Goal: Task Accomplishment & Management: Use online tool/utility

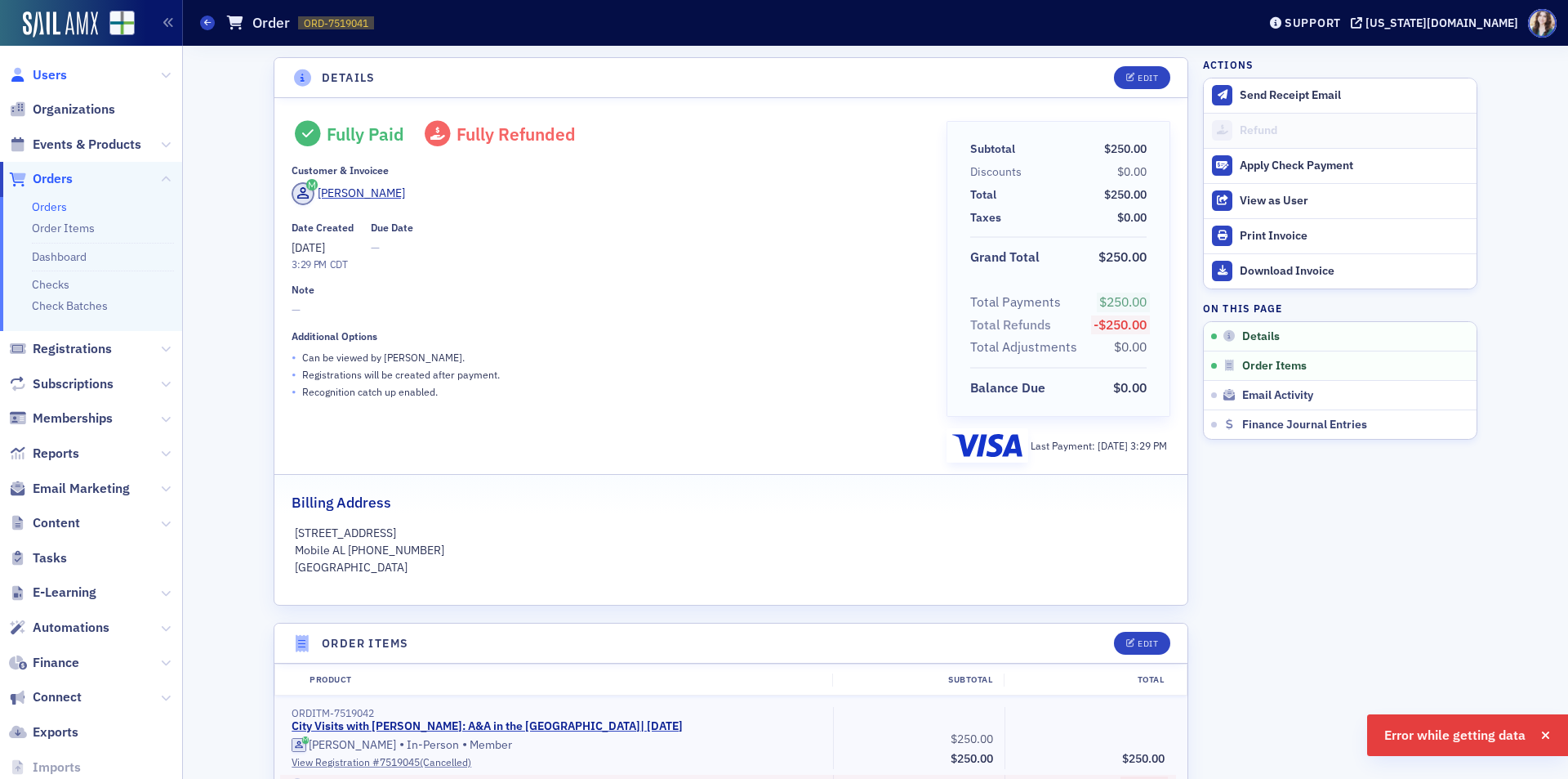
click at [44, 78] on span "Users" at bounding box center [50, 76] width 35 height 18
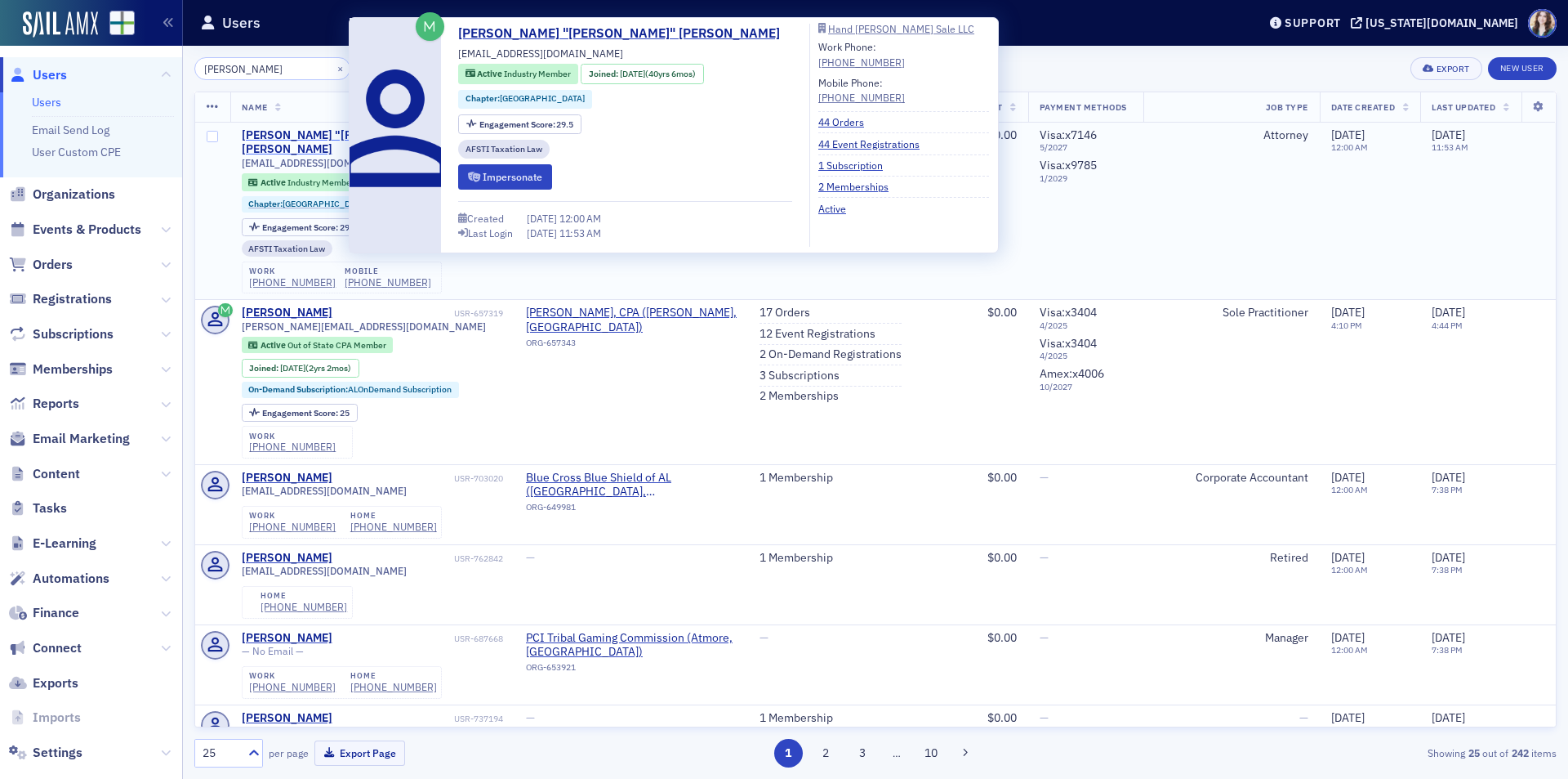
type input "Fred King"
click at [293, 136] on div "John "Fred" Kingren" at bounding box center [346, 142] width 209 height 28
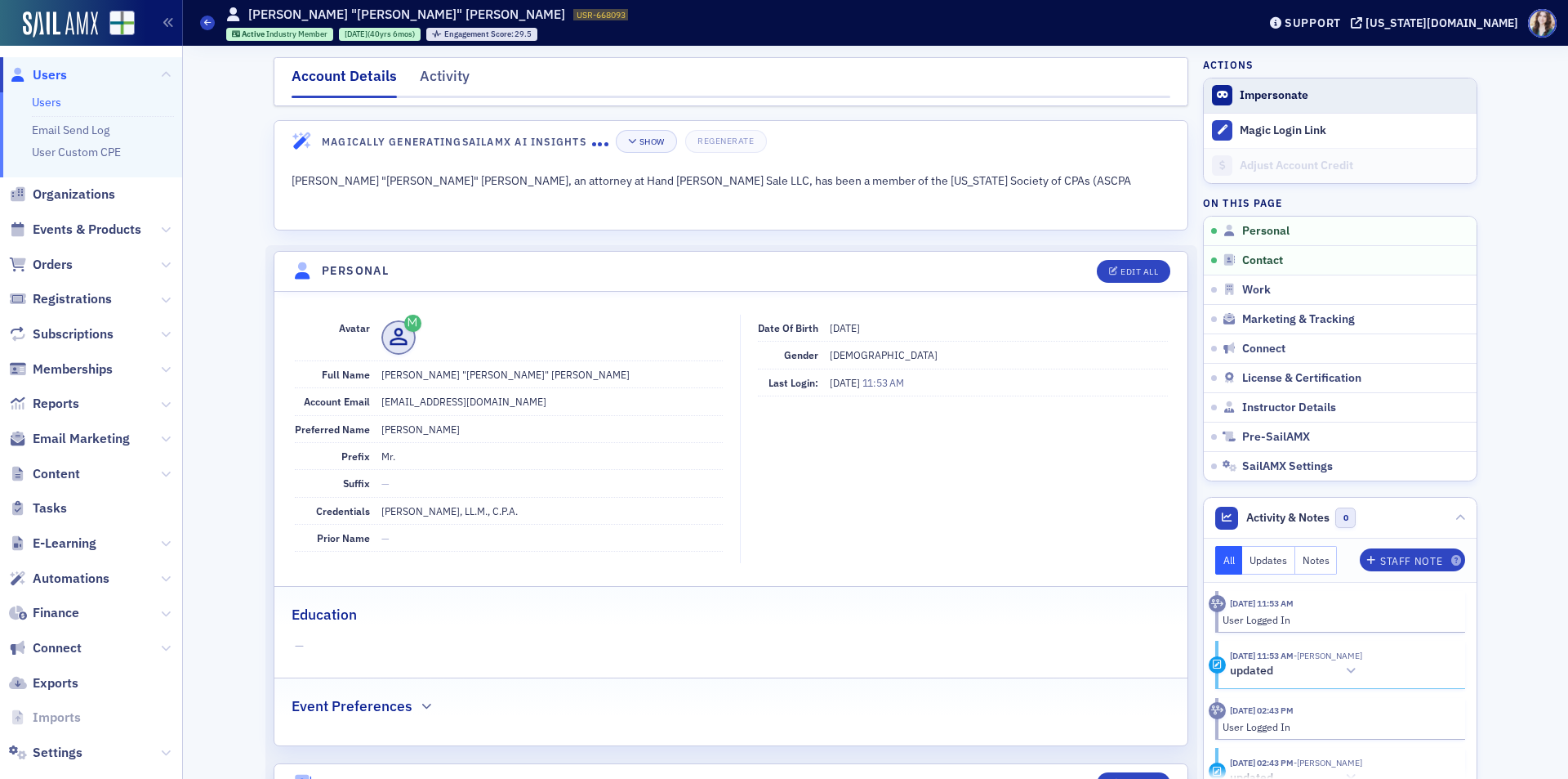
click at [1256, 94] on button "Impersonate" at bounding box center [1274, 96] width 68 height 15
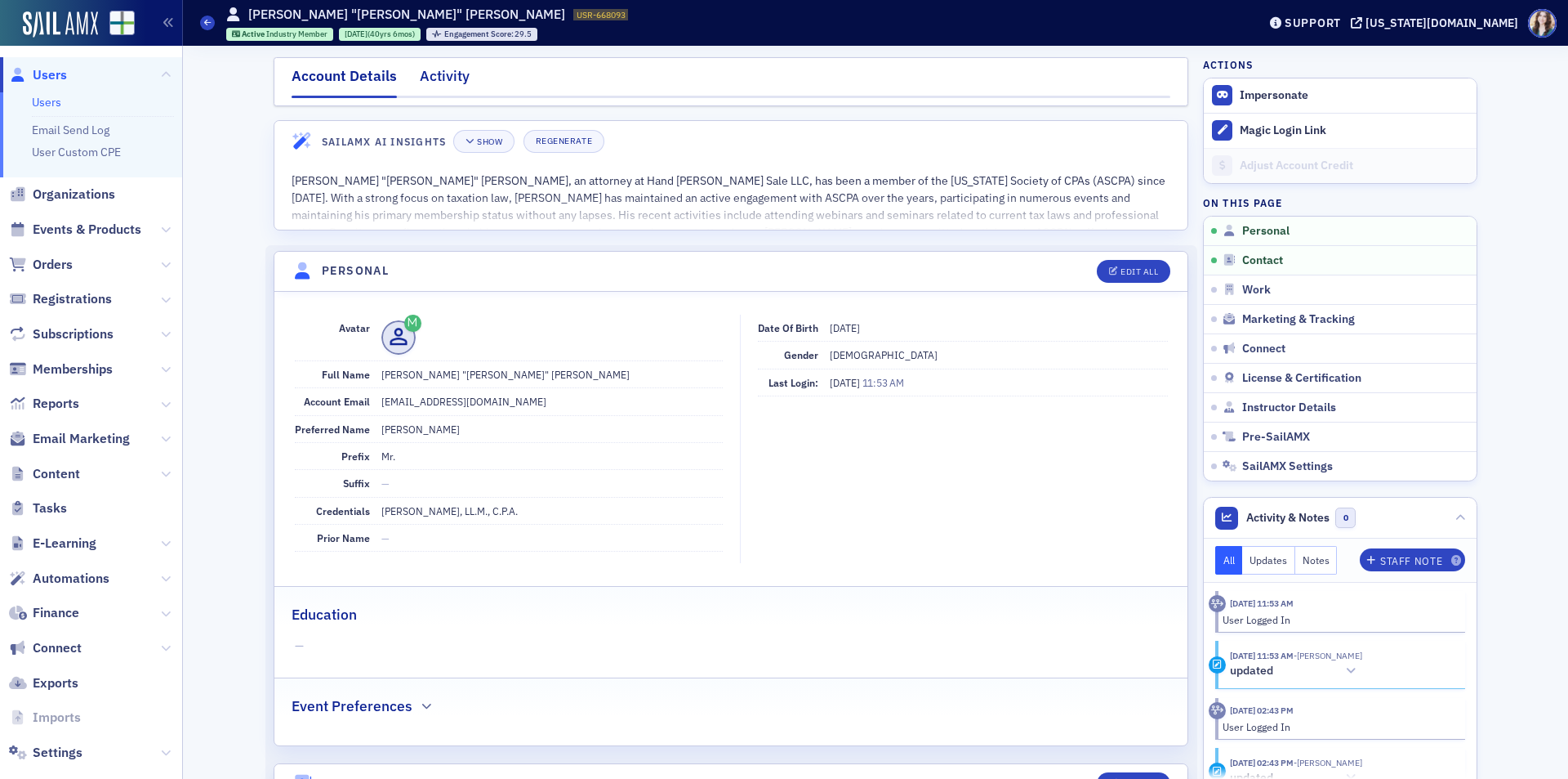
click at [428, 79] on div "Activity" at bounding box center [445, 80] width 50 height 30
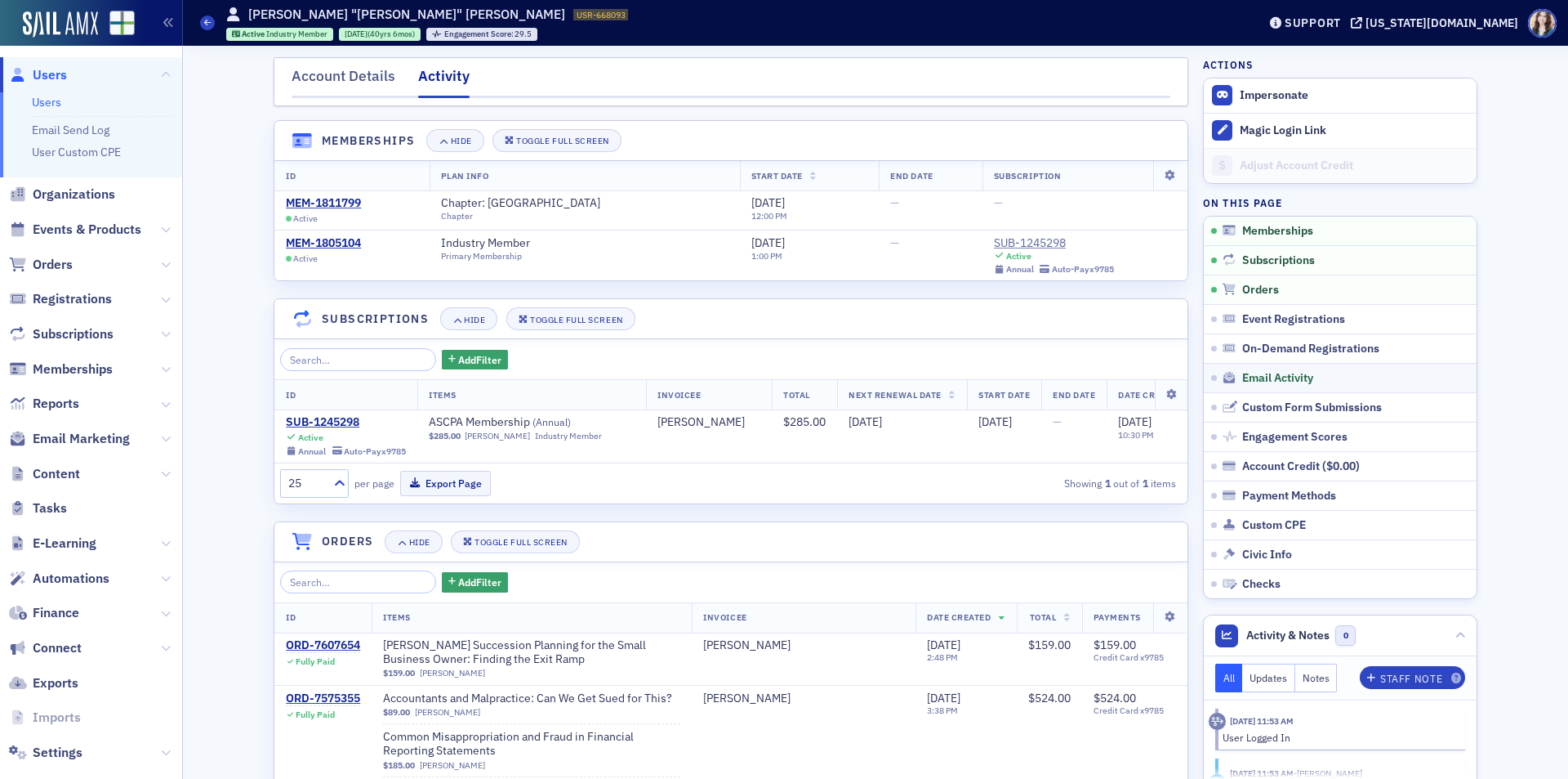
click at [1308, 369] on link "Email Activity" at bounding box center [1340, 378] width 273 height 29
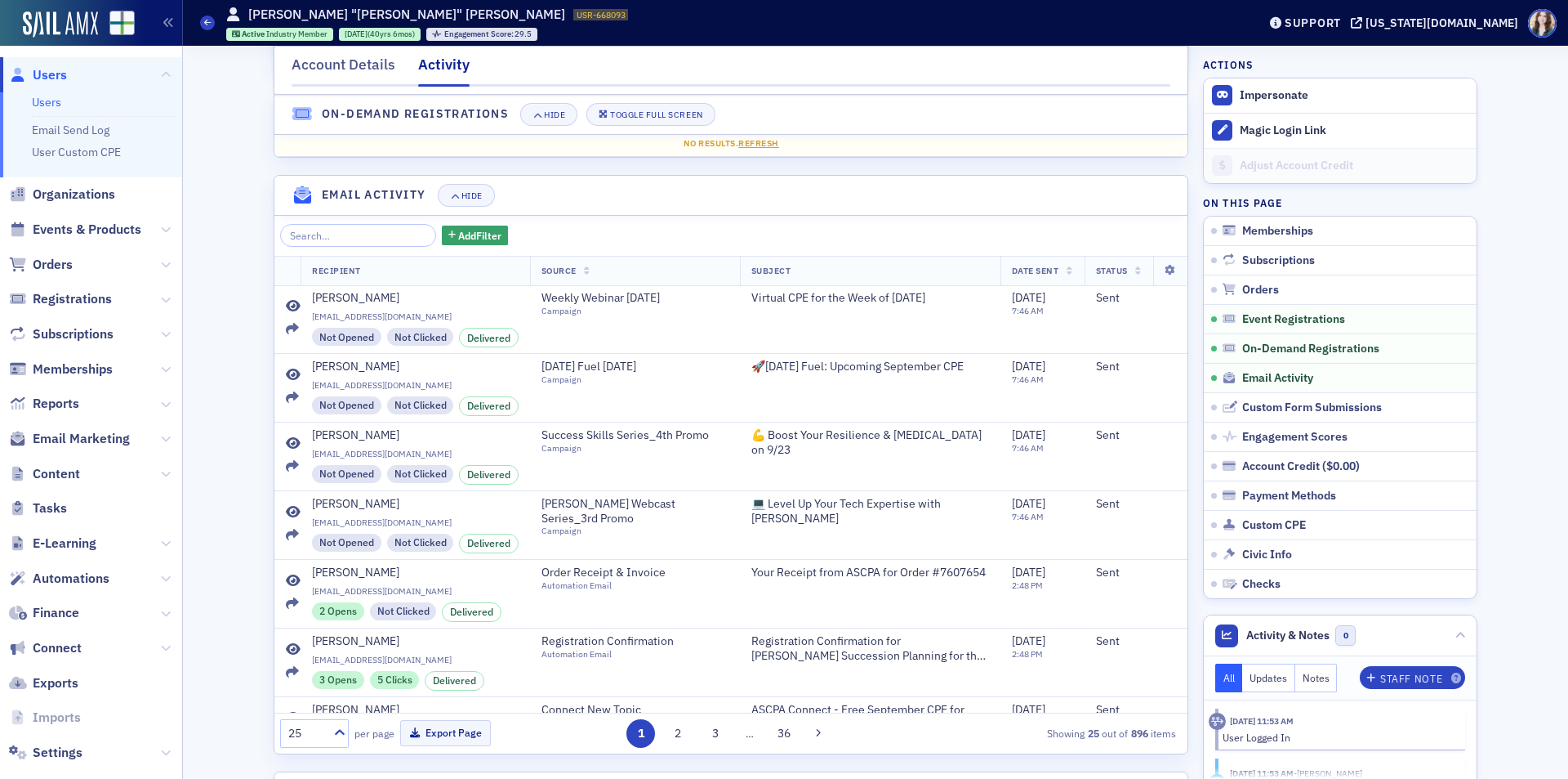
scroll to position [1717, 0]
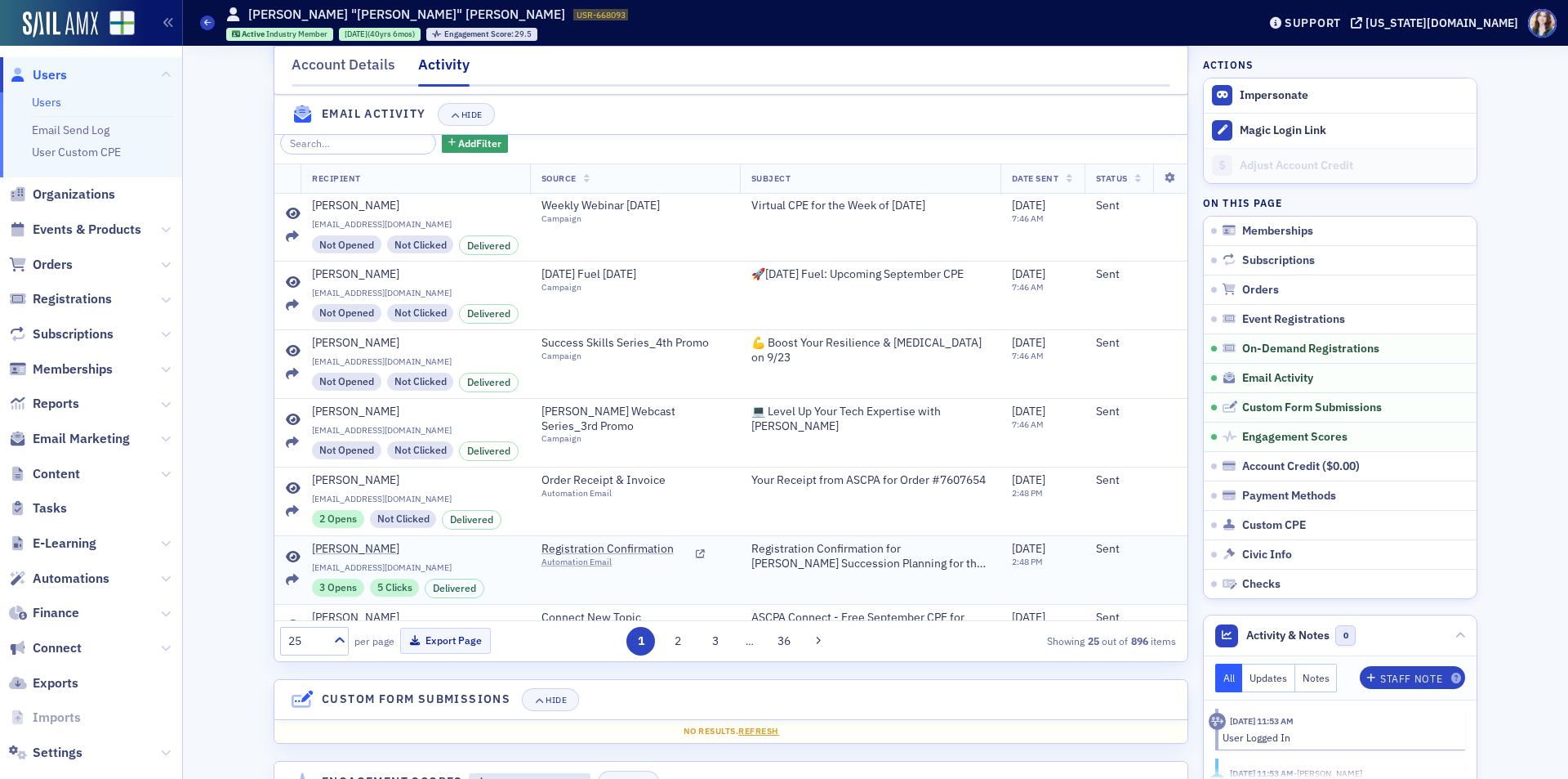
click at [286, 564] on icon at bounding box center [294, 557] width 15 height 13
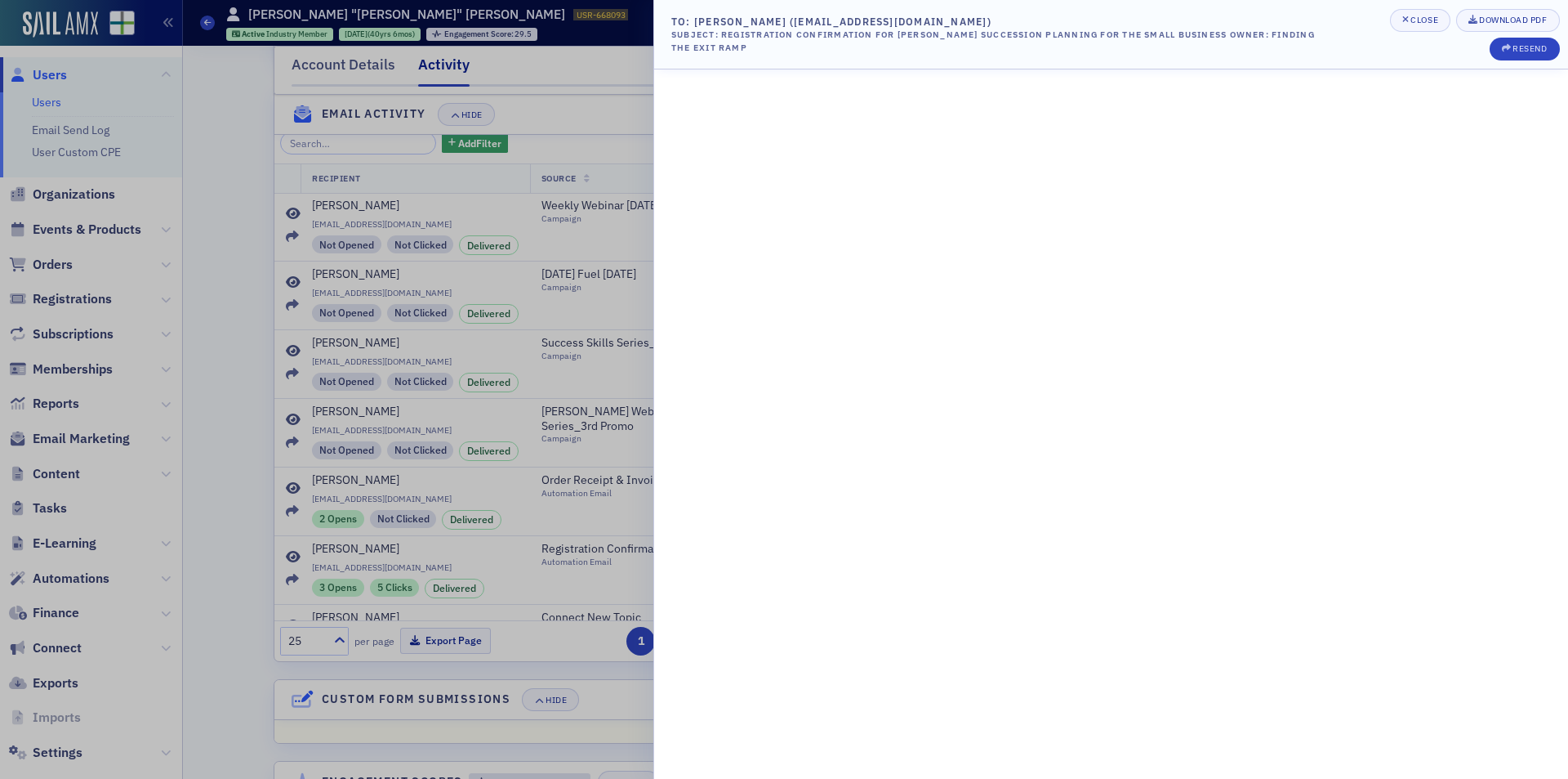
click at [503, 553] on div at bounding box center [784, 390] width 1568 height 779
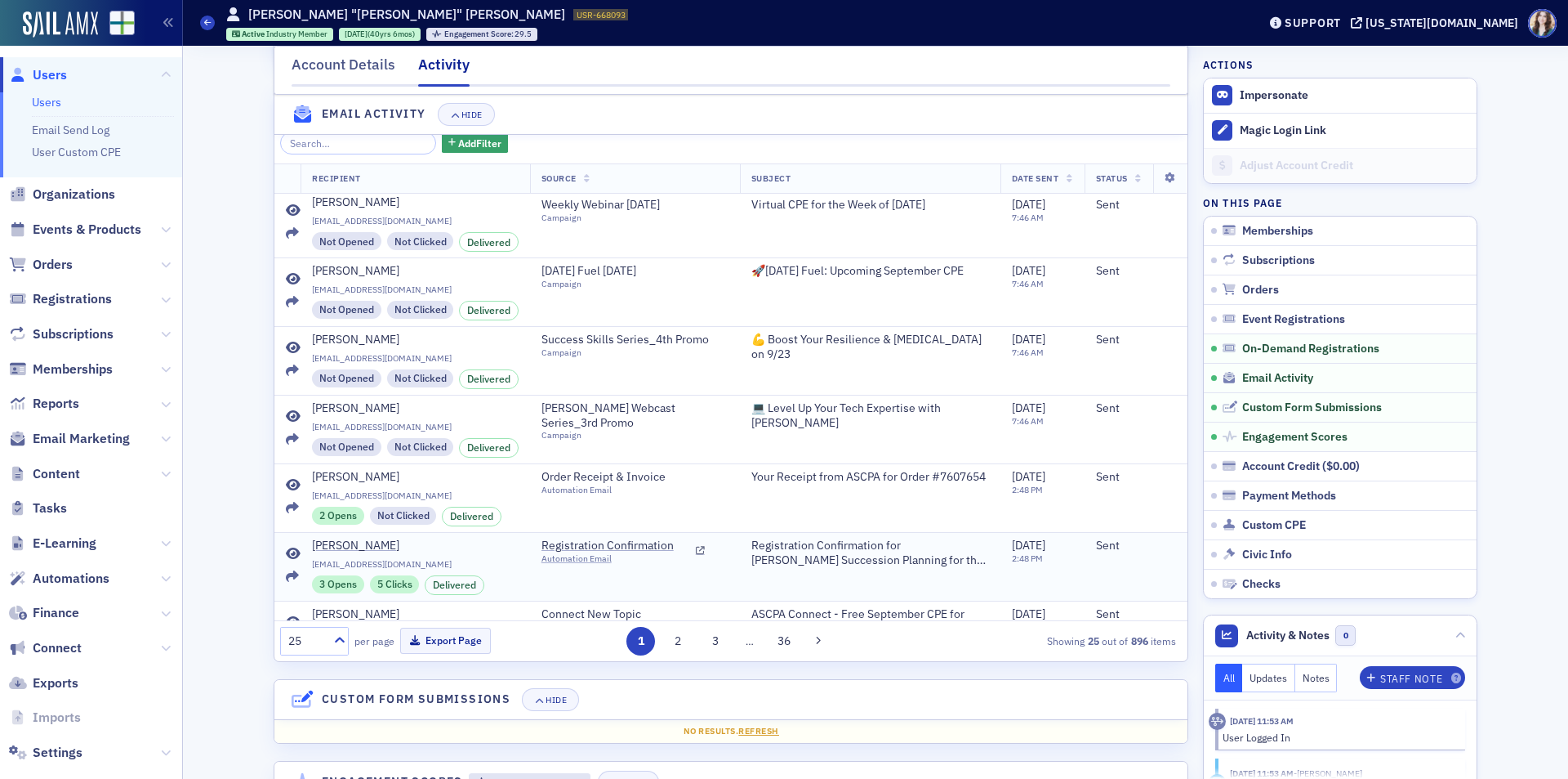
scroll to position [0, 0]
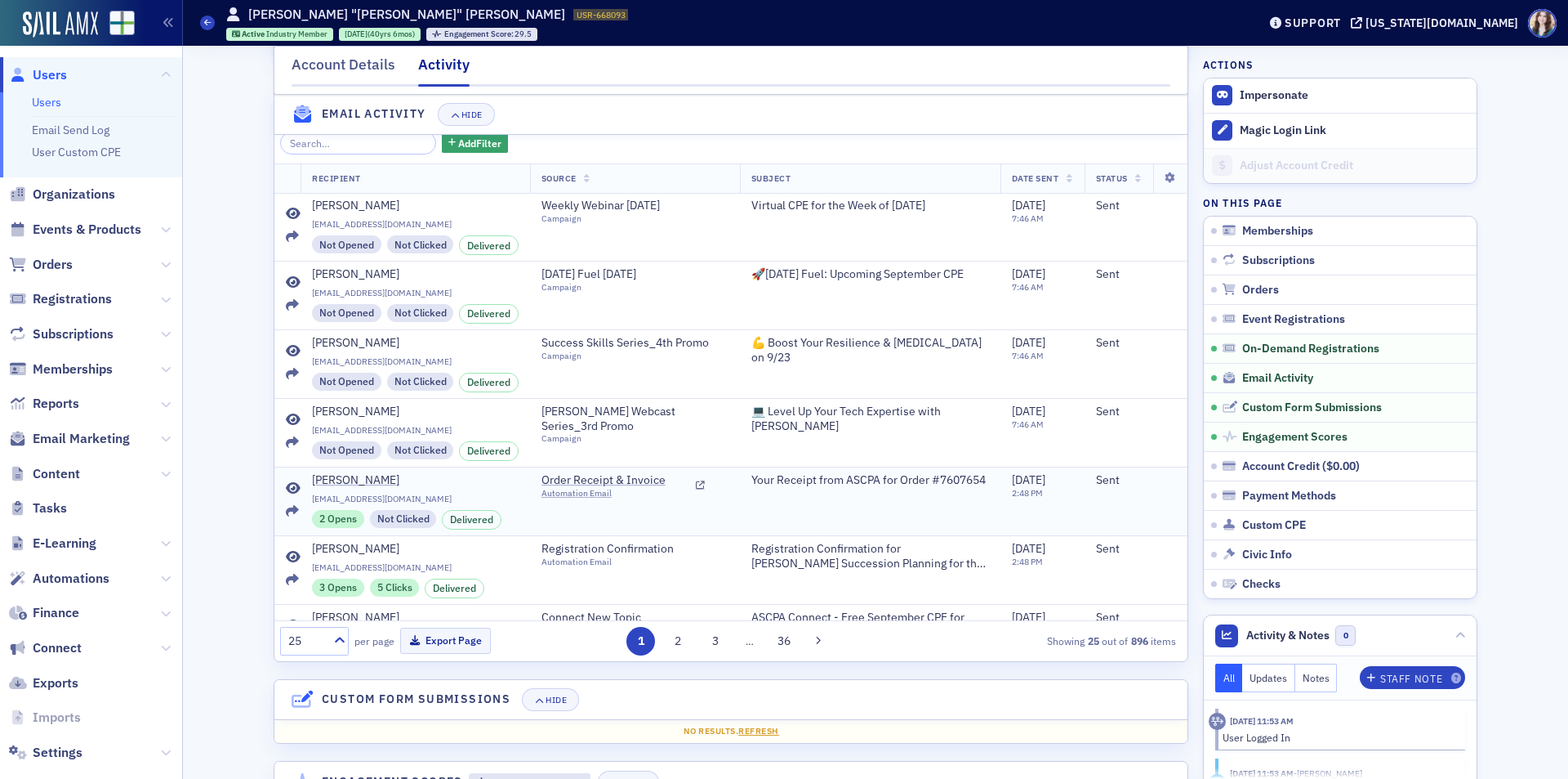
click at [288, 495] on icon at bounding box center [294, 489] width 15 height 13
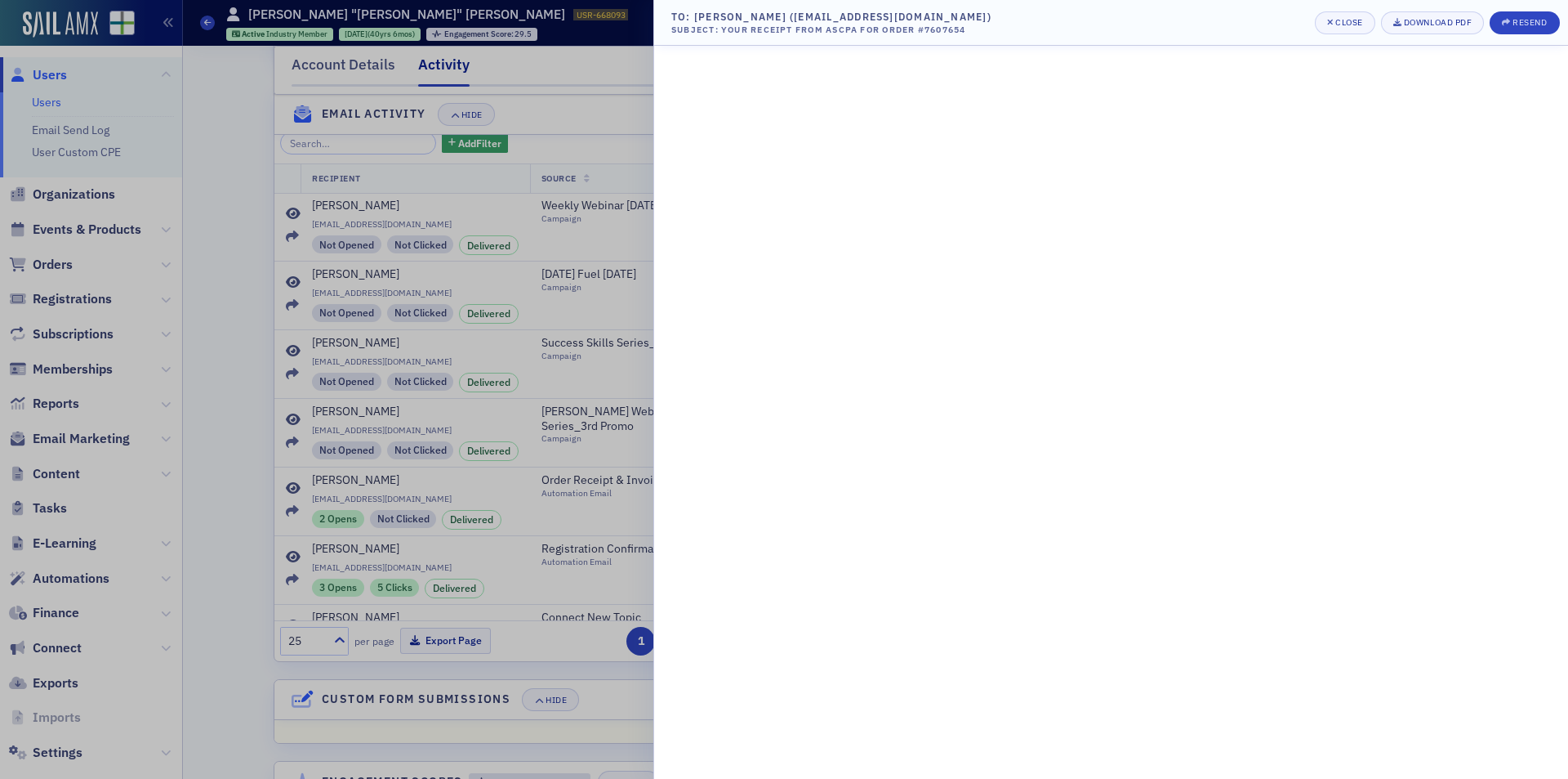
click at [614, 535] on div at bounding box center [784, 390] width 1568 height 779
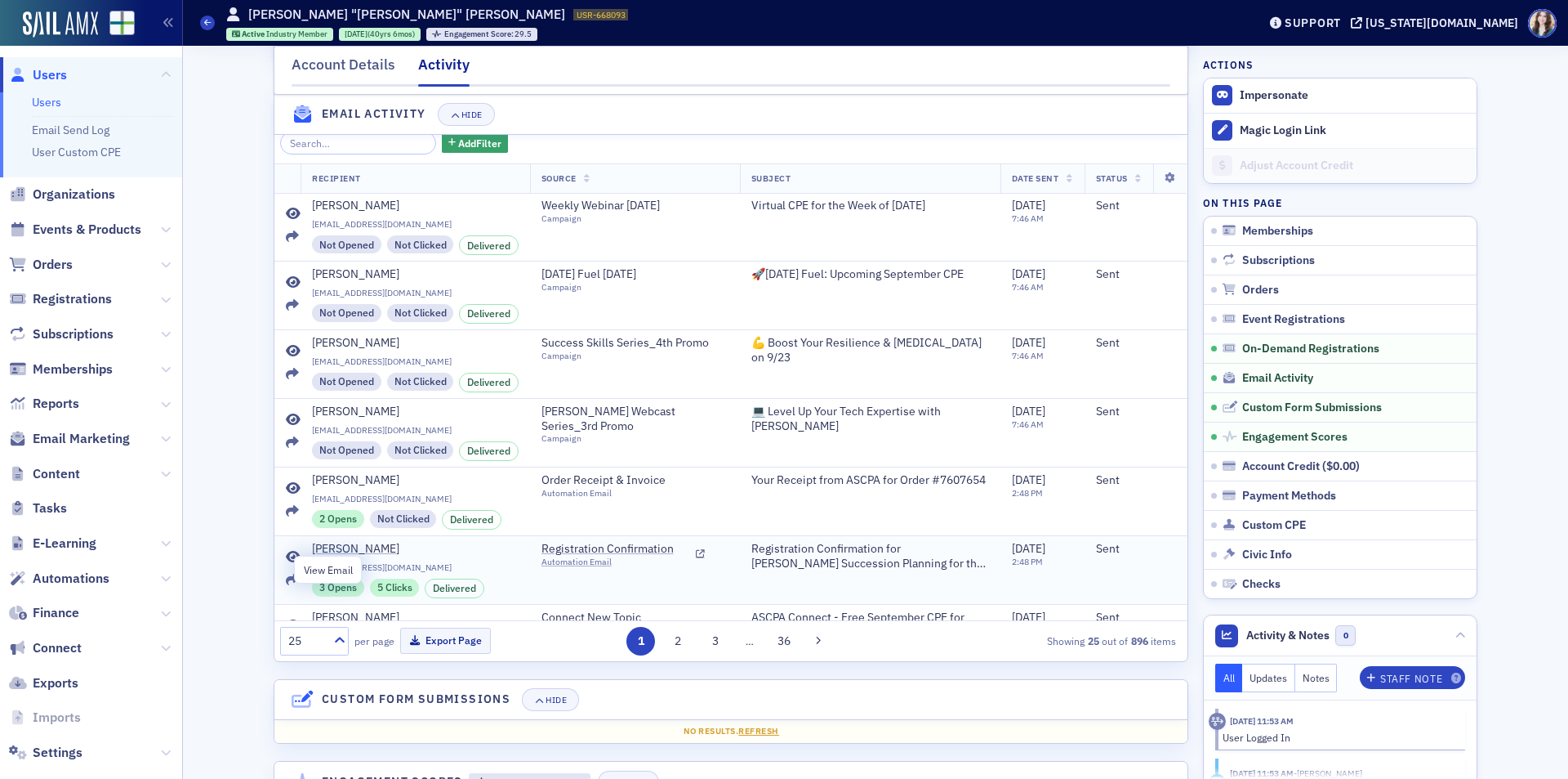
click at [289, 564] on icon at bounding box center [294, 557] width 15 height 13
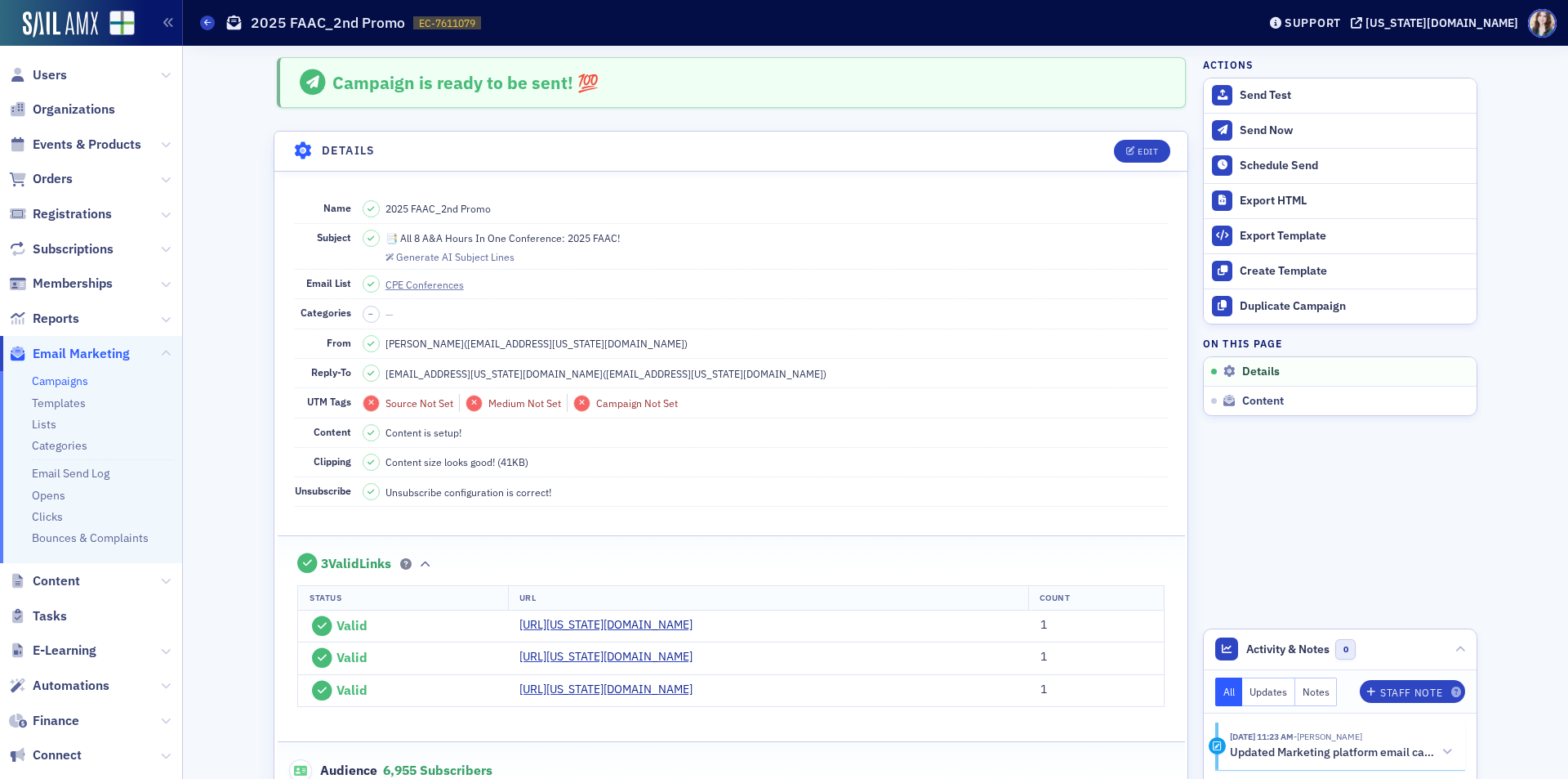
scroll to position [77, 0]
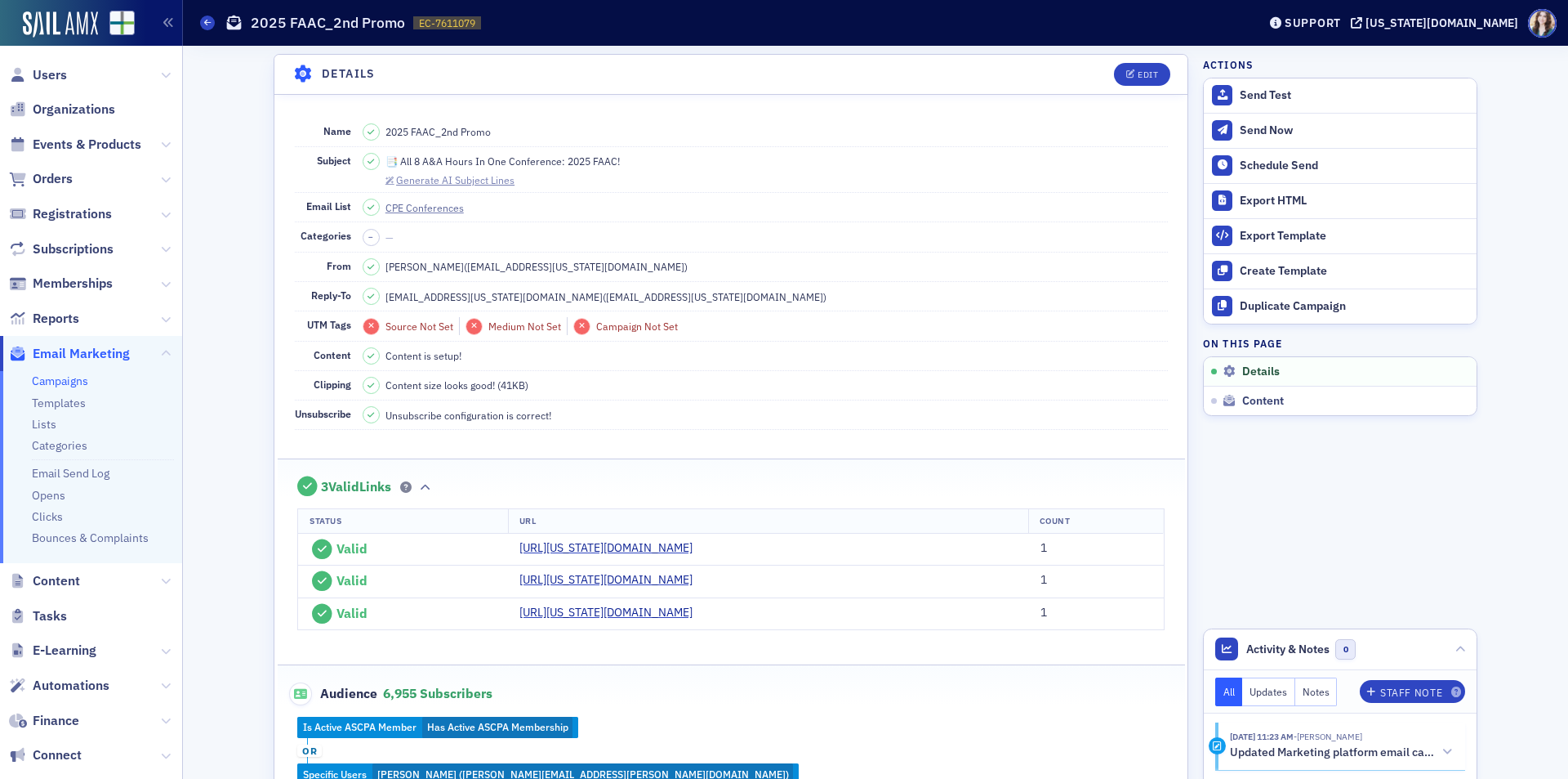
click at [468, 182] on div "Generate AI Subject Lines" at bounding box center [456, 181] width 119 height 9
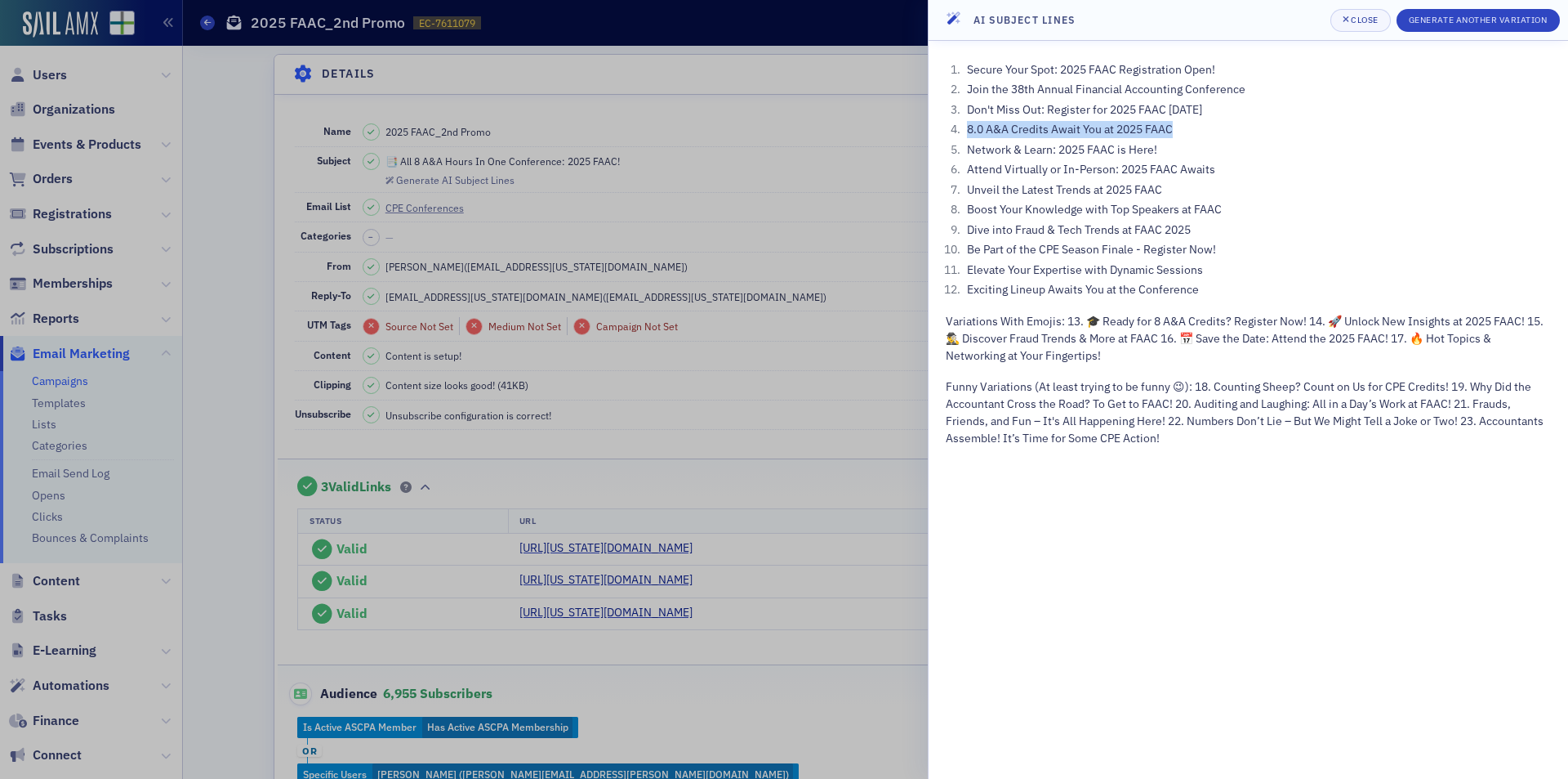
drag, startPoint x: 968, startPoint y: 130, endPoint x: 1183, endPoint y: 124, distance: 215.1
click at [1183, 124] on li "8.0 A&A Credits Await You at 2025 FAAC" at bounding box center [1256, 130] width 588 height 17
copy li "8.0 A&A Credits Await You at 2025 FAAC"
click at [1216, 154] on li "Network & Learn: 2025 FAAC is Here!" at bounding box center [1256, 150] width 588 height 17
click at [741, 240] on div at bounding box center [784, 390] width 1568 height 779
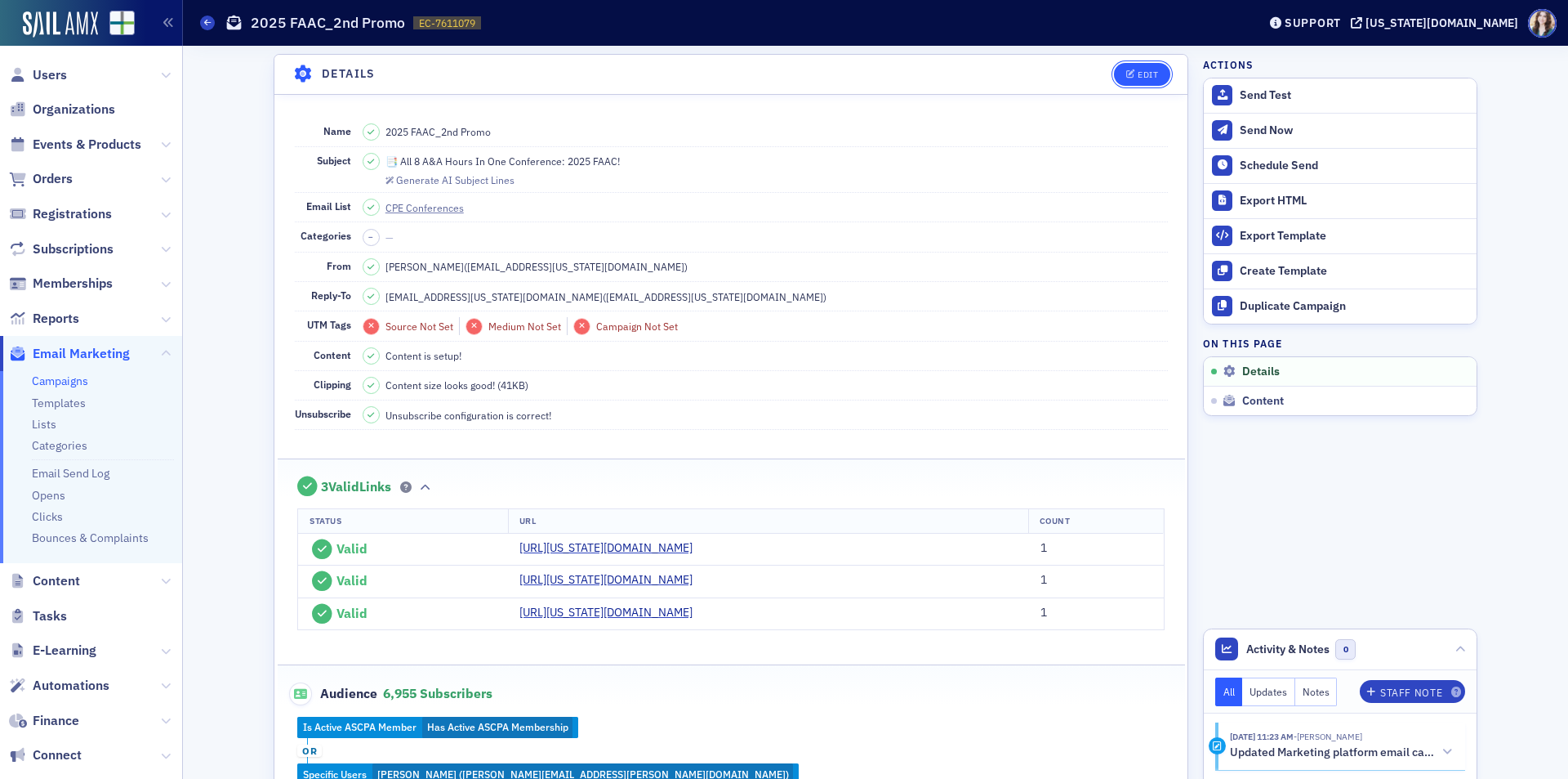
click at [1148, 75] on div "Edit" at bounding box center [1148, 75] width 20 height 9
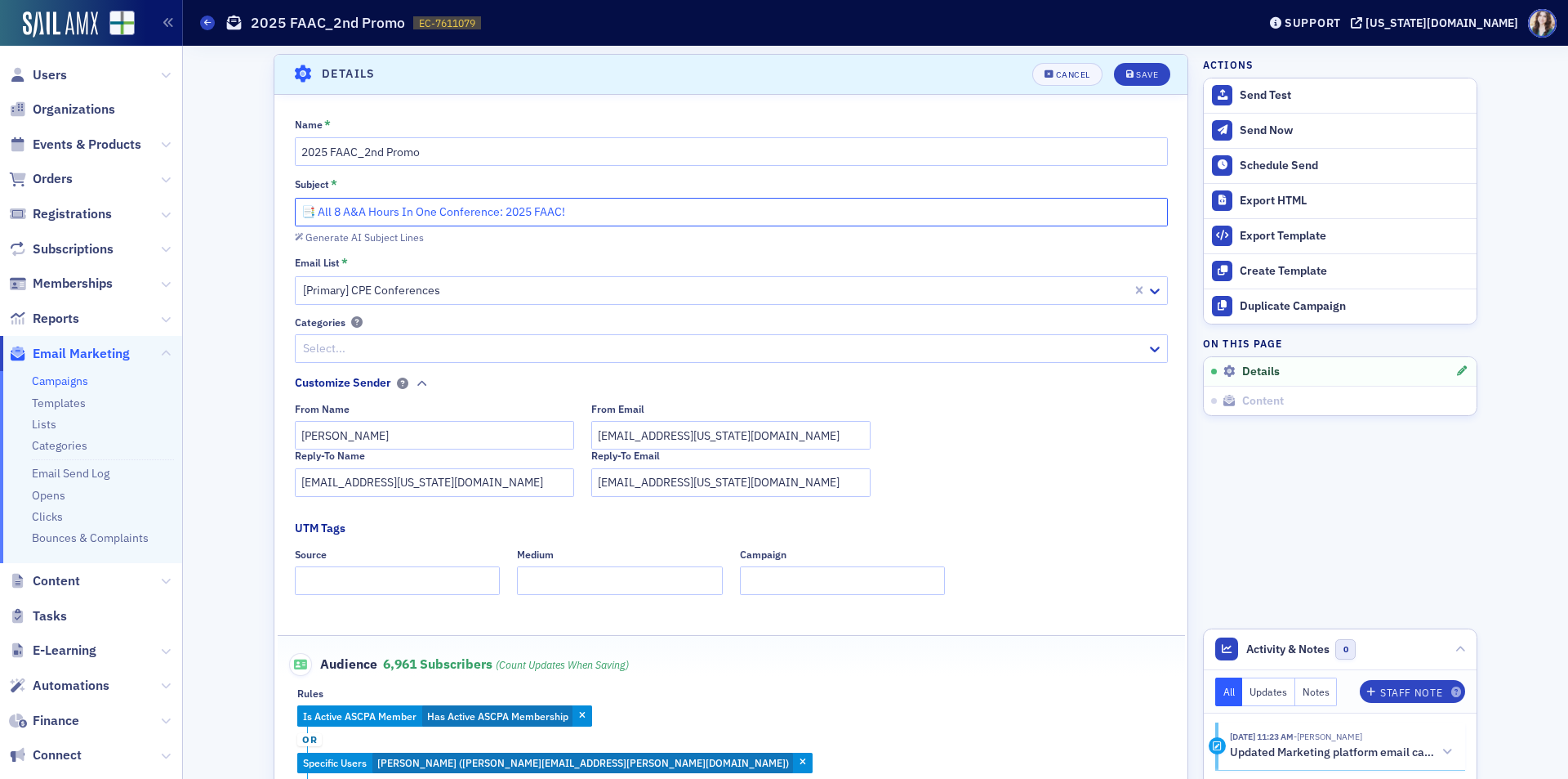
drag, startPoint x: 315, startPoint y: 214, endPoint x: 610, endPoint y: 223, distance: 295.1
click at [610, 223] on input "📑 All 8 A&A Hours In One Conference: 2025 FAAC!" at bounding box center [731, 212] width 873 height 28
paste input "8.0 A&A Credits Await You at 2025 FAAC"
click at [398, 215] on input "📑 8.0 A&A Credits Await You at 2025 FAAC" at bounding box center [731, 212] width 873 height 28
drag, startPoint x: 454, startPoint y: 213, endPoint x: 554, endPoint y: 215, distance: 100.0
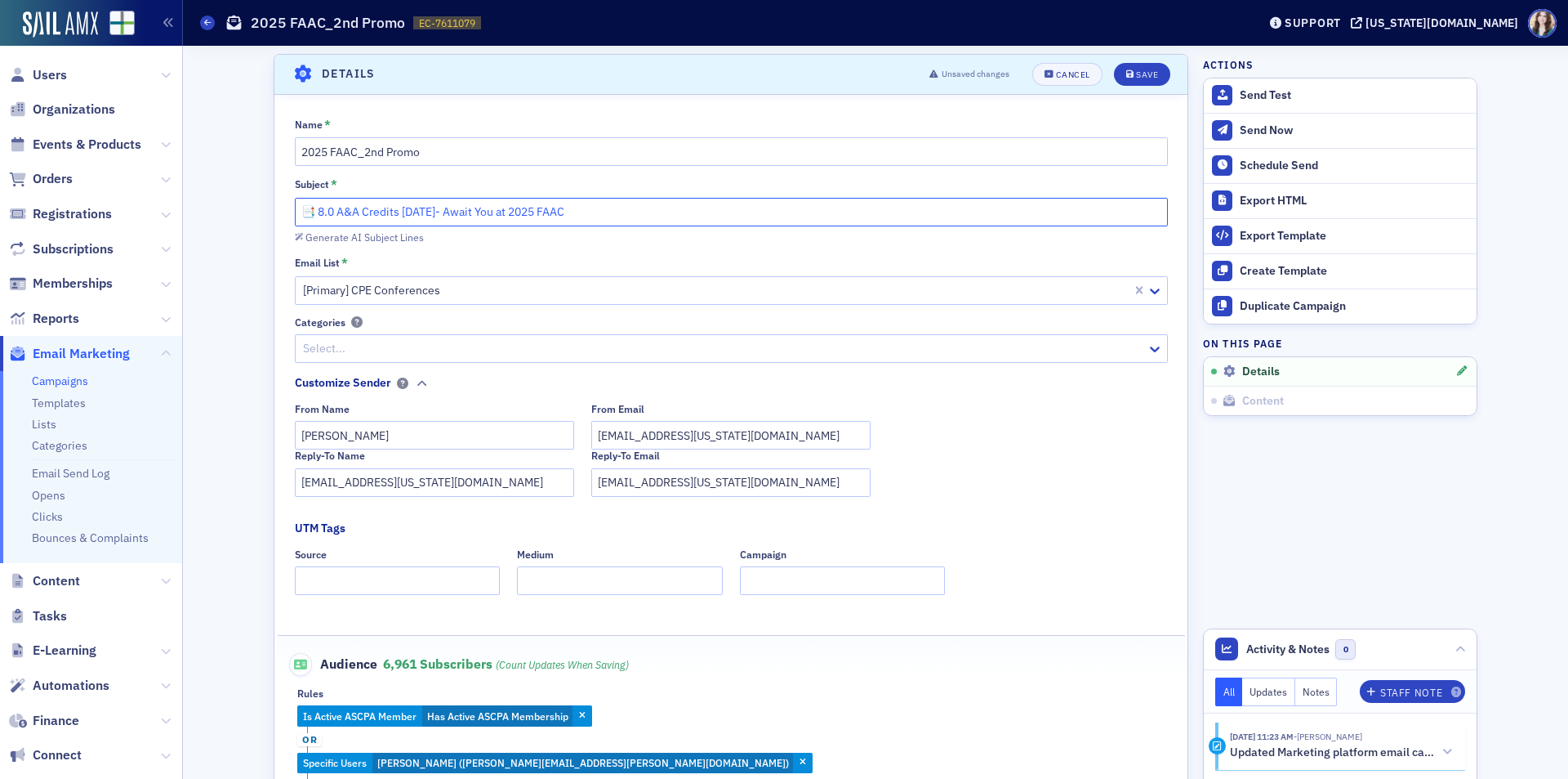
click at [554, 215] on input "📑 8.0 A&A Credits in One Day- Await You at 2025 FAAC" at bounding box center [731, 212] width 873 height 28
click at [312, 218] on input "📑 8.0 A&A Credits in One Day at 2025 FAAC" at bounding box center [731, 212] width 873 height 28
drag, startPoint x: 445, startPoint y: 213, endPoint x: 479, endPoint y: 211, distance: 34.1
click at [479, 211] on input "📑 Earn 8.0 A&A Credits in One Day at 2025 FAAC" at bounding box center [731, 212] width 873 height 28
click at [588, 209] on input "📑 Earn 8.0 A&A Credits in ONE DAY at 2025 FAAC" at bounding box center [731, 212] width 873 height 28
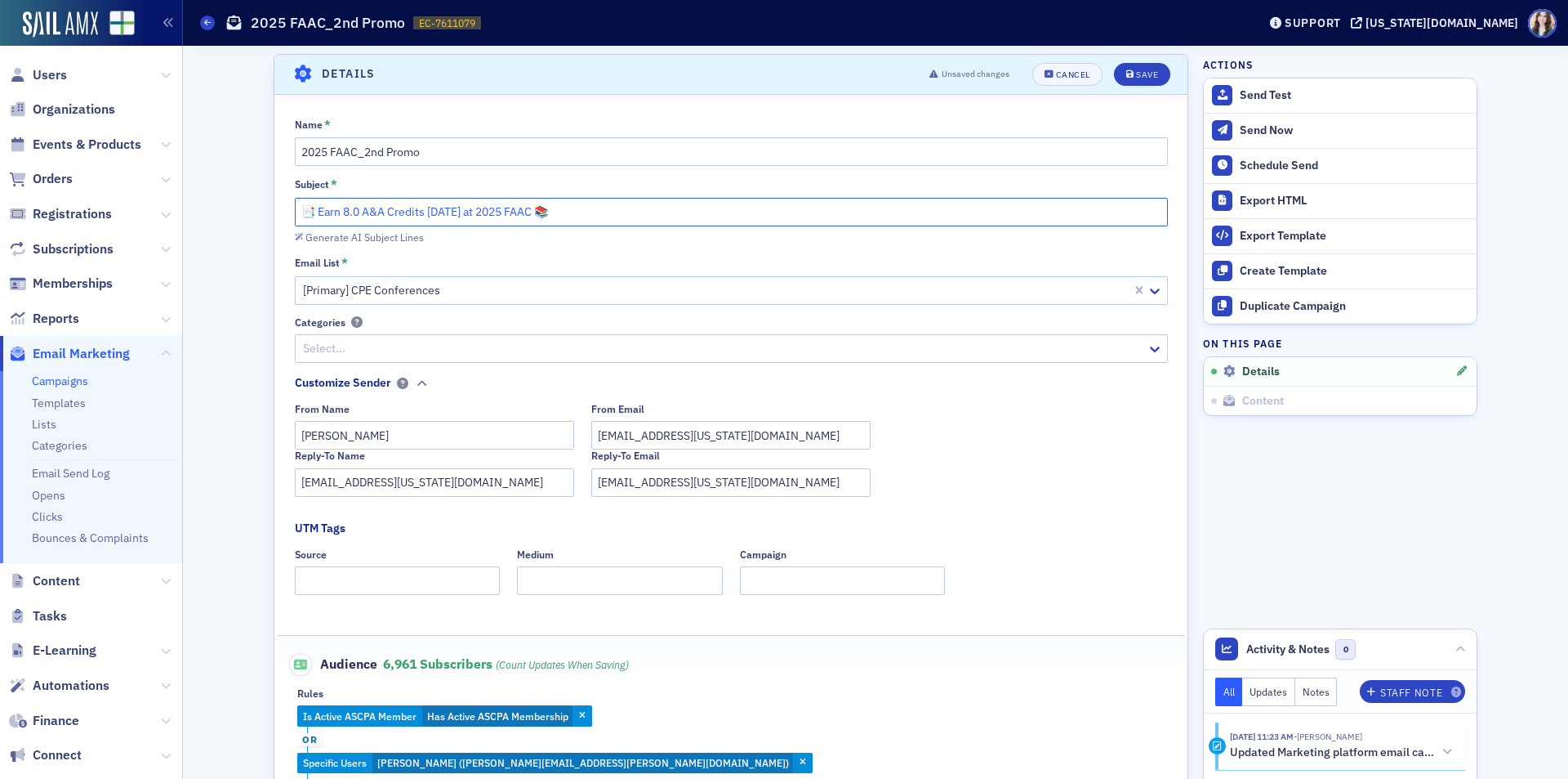
drag, startPoint x: 557, startPoint y: 213, endPoint x: 572, endPoint y: 212, distance: 15.0
click at [572, 212] on input "📑 Earn 8.0 A&A Credits in ONE DAY at 2025 FAAC 📚" at bounding box center [731, 212] width 873 height 28
drag, startPoint x: 310, startPoint y: 215, endPoint x: 285, endPoint y: 214, distance: 25.0
click at [285, 214] on div "Name * 2025 FAAC_2nd Promo Subject * 📑 Earn 8.0 A&A Credits in ONE DAY at 2025 …" at bounding box center [731, 483] width 913 height 732
paste input "📚"
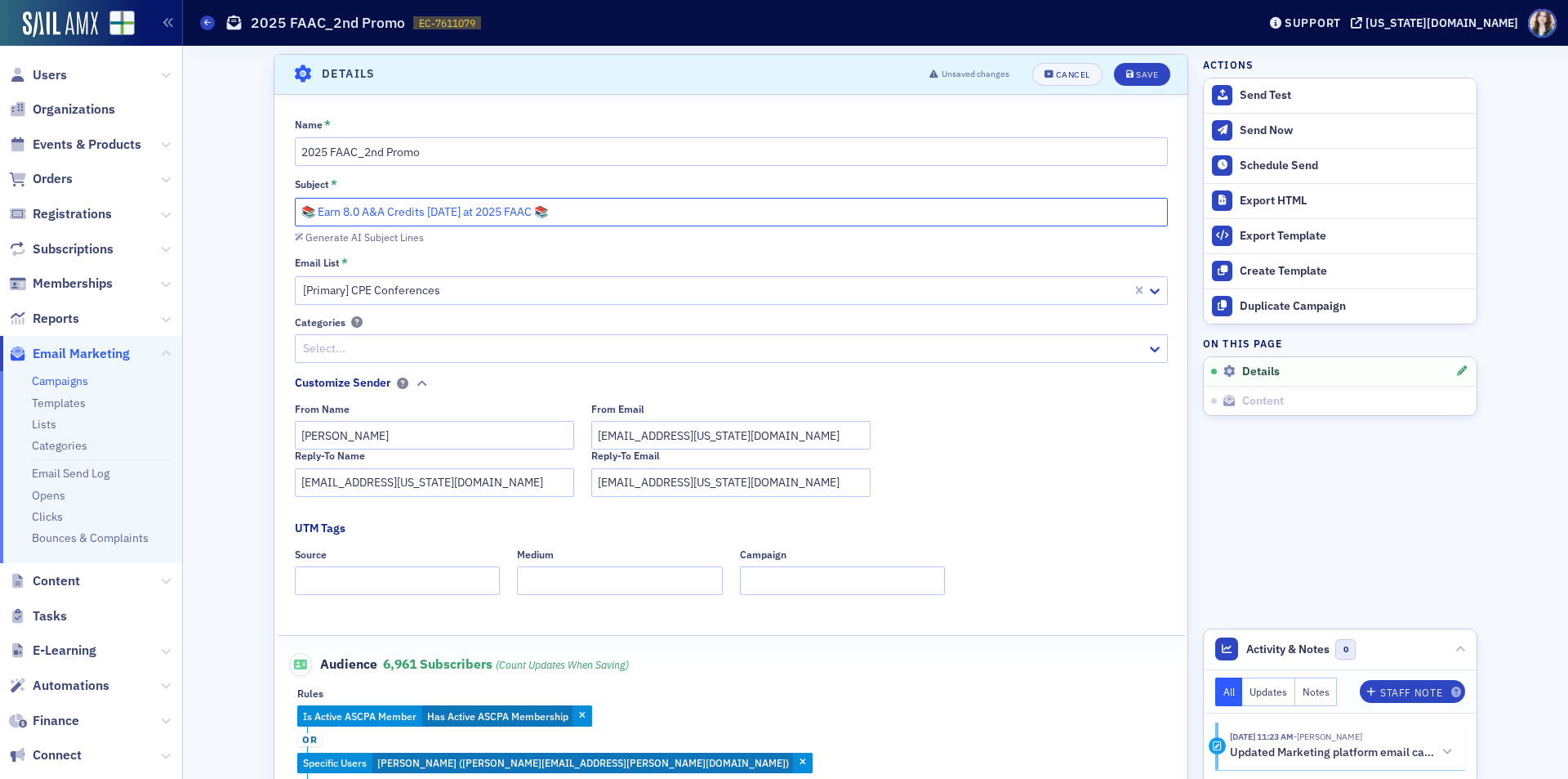
click at [559, 213] on input "📚 Earn 8.0 A&A Credits in ONE DAY at 2025 FAAC 📚" at bounding box center [731, 212] width 873 height 28
type input "📚 Earn 8.0 A&A Credits in ONE DAY at 2025 FAAC"
click at [1144, 78] on div "Save" at bounding box center [1147, 75] width 22 height 9
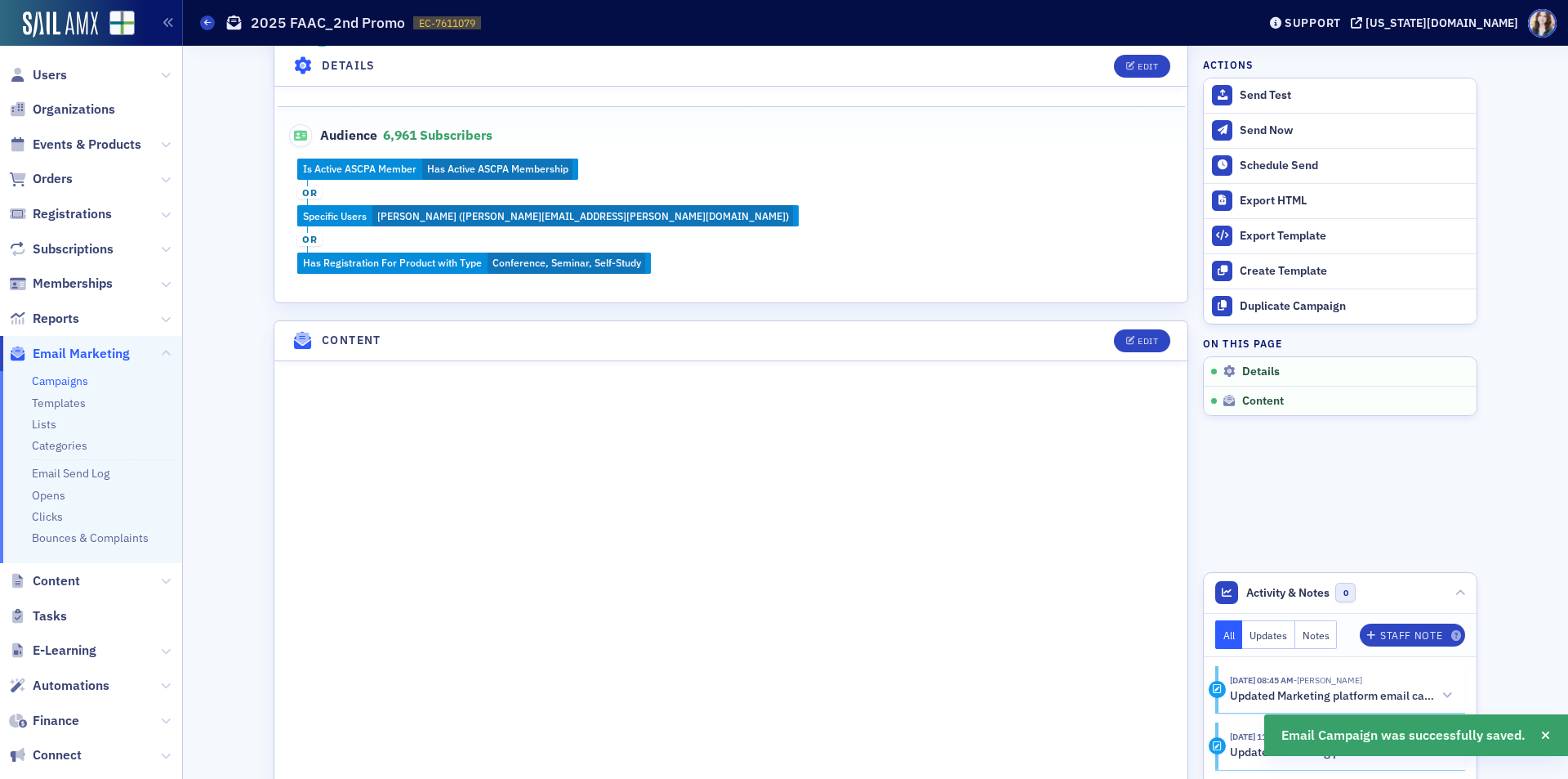
scroll to position [813, 0]
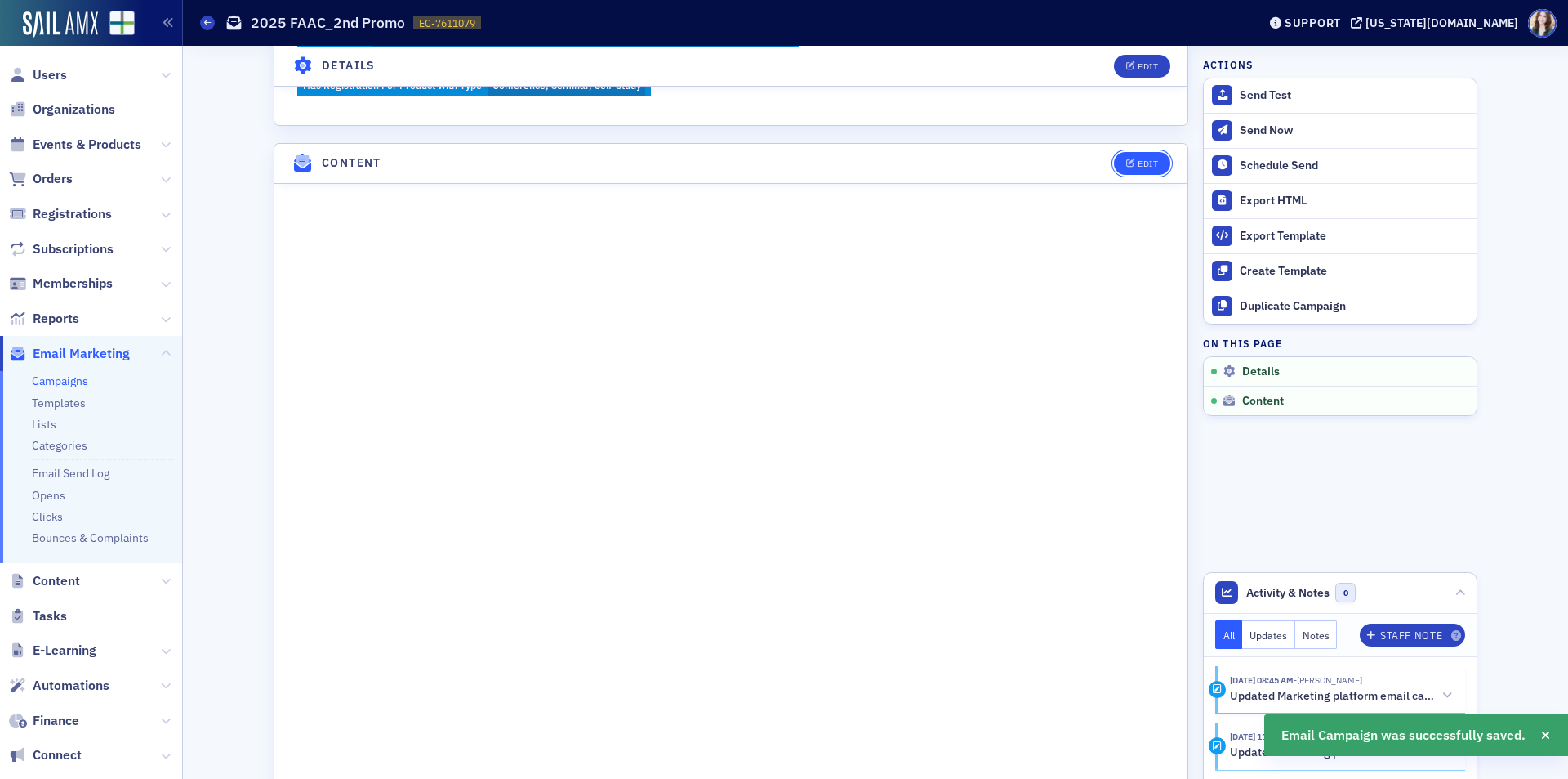
click at [1128, 165] on icon "button" at bounding box center [1131, 164] width 10 height 9
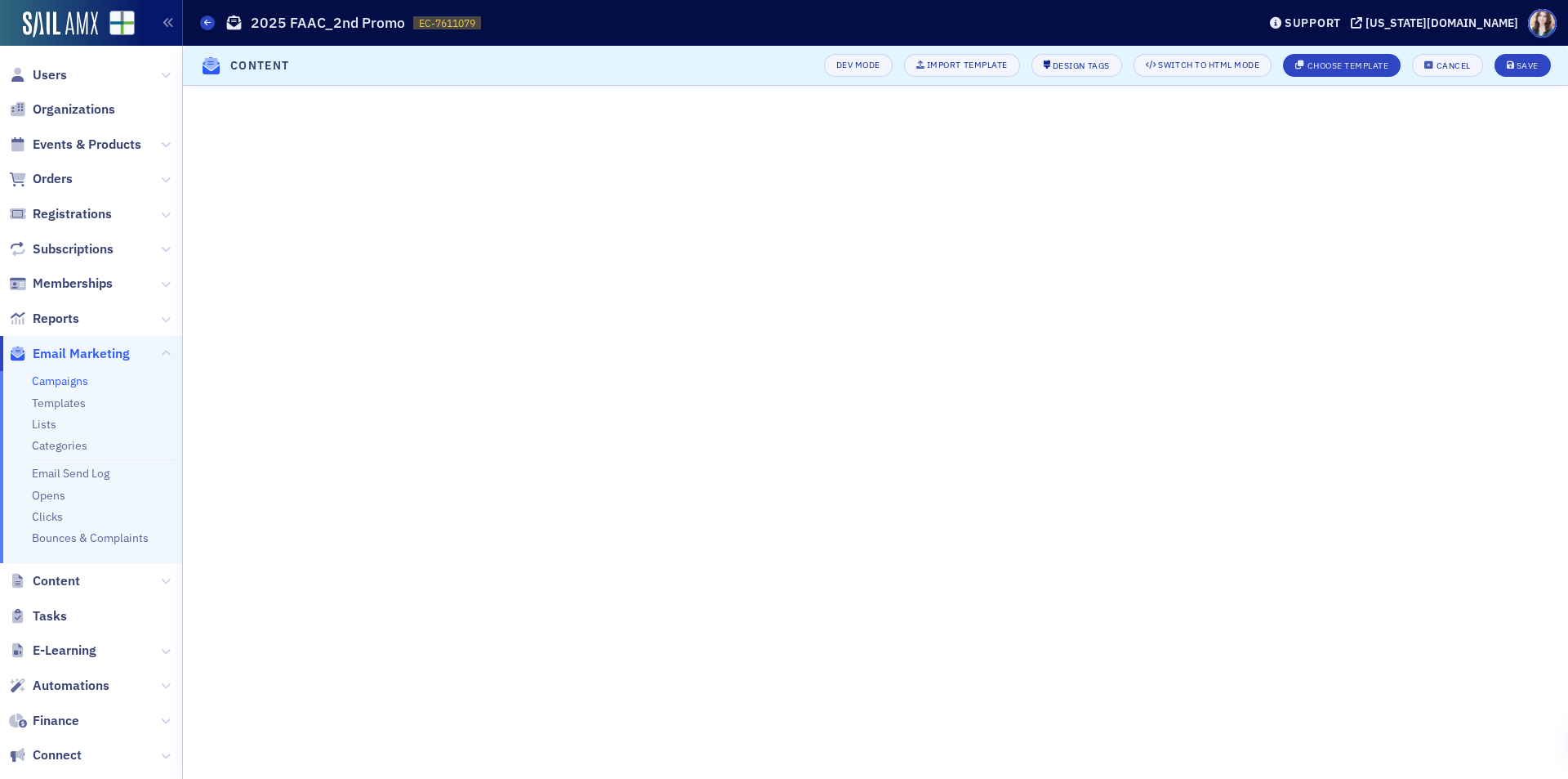
scroll to position [188, 0]
click at [1518, 65] on div "Save" at bounding box center [1528, 66] width 22 height 9
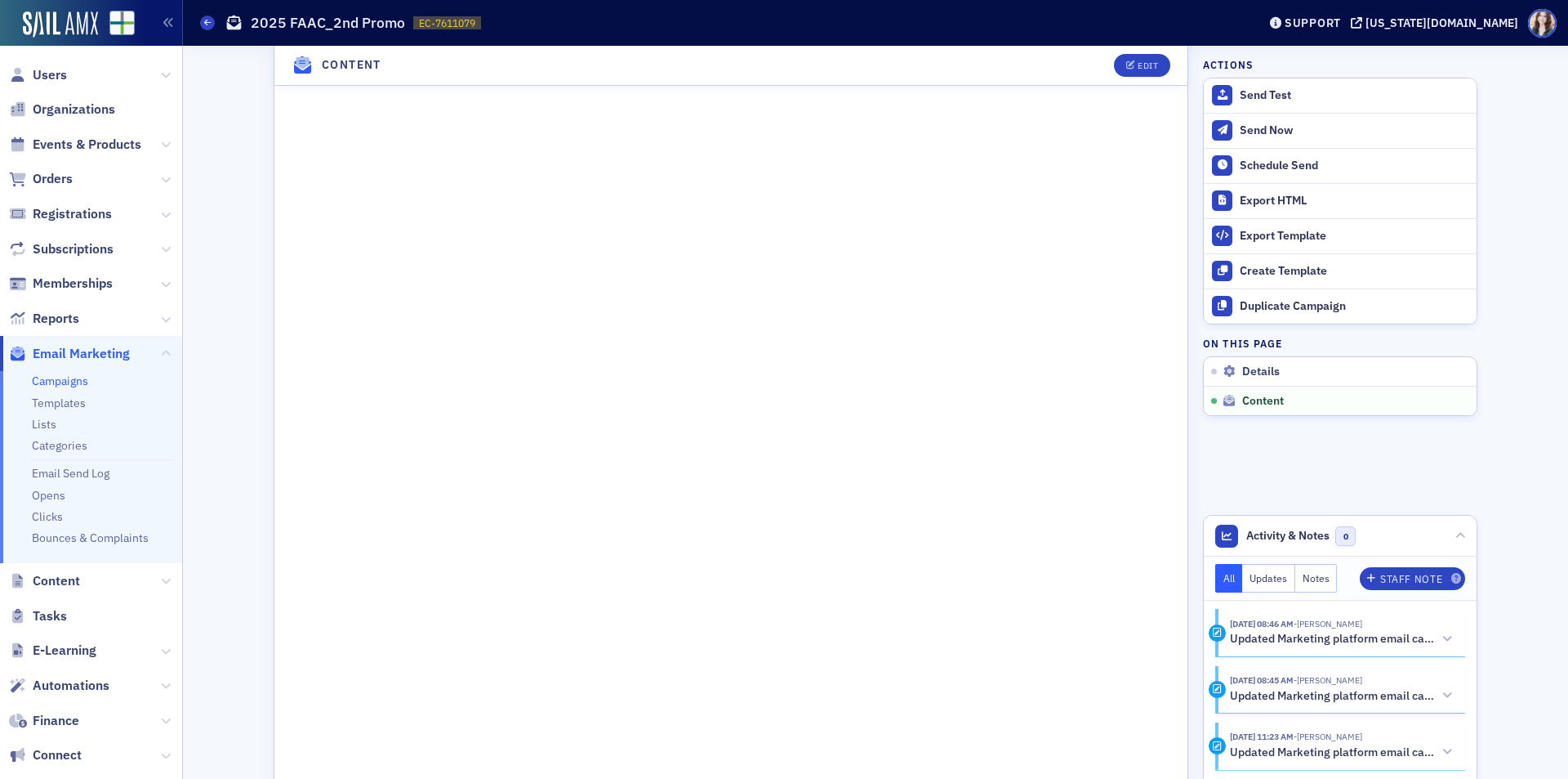
scroll to position [982, 0]
click at [1156, 69] on button "Edit" at bounding box center [1142, 65] width 57 height 23
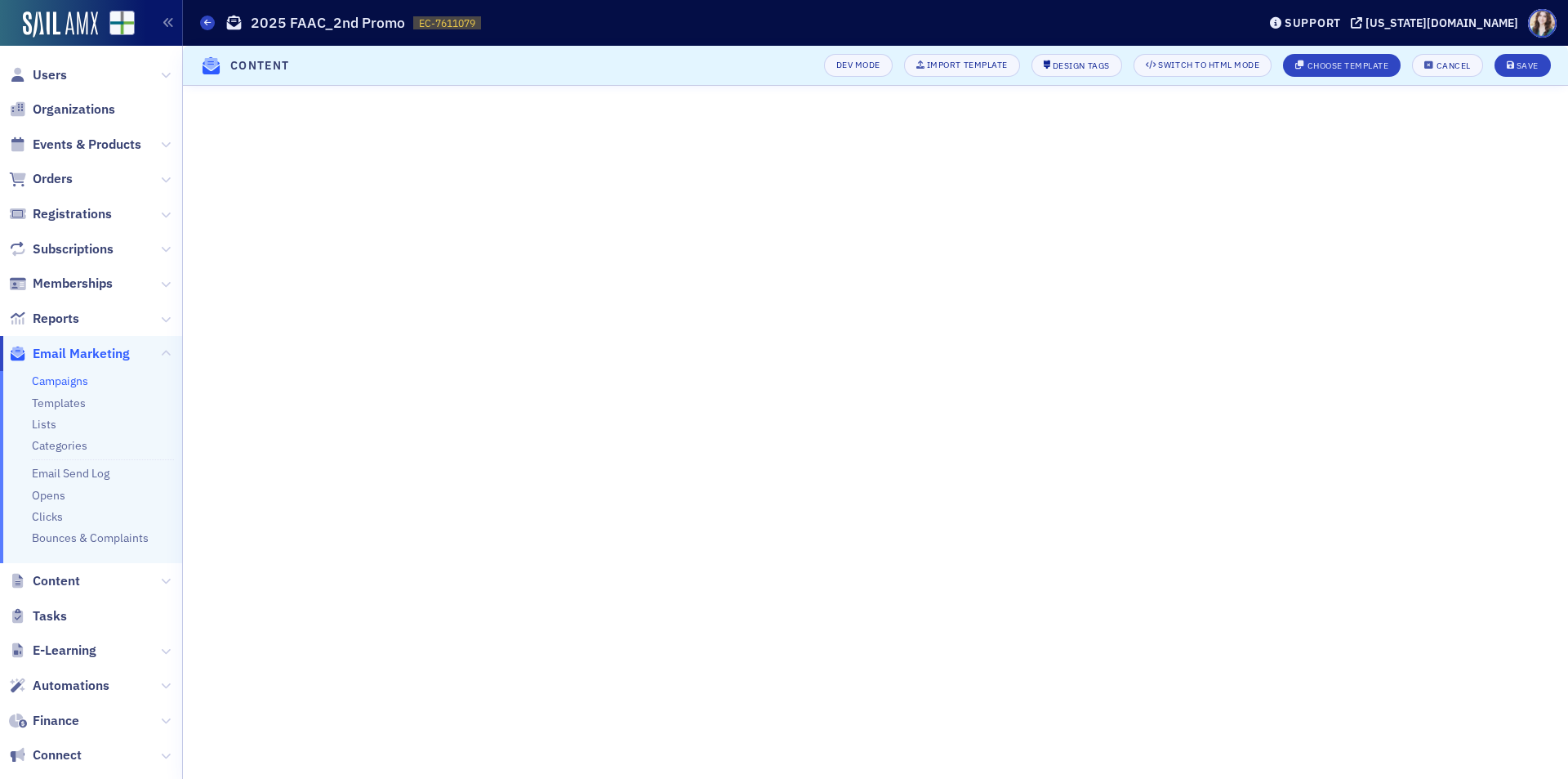
scroll to position [188, 0]
click at [1437, 66] on div "Cancel" at bounding box center [1454, 66] width 35 height 9
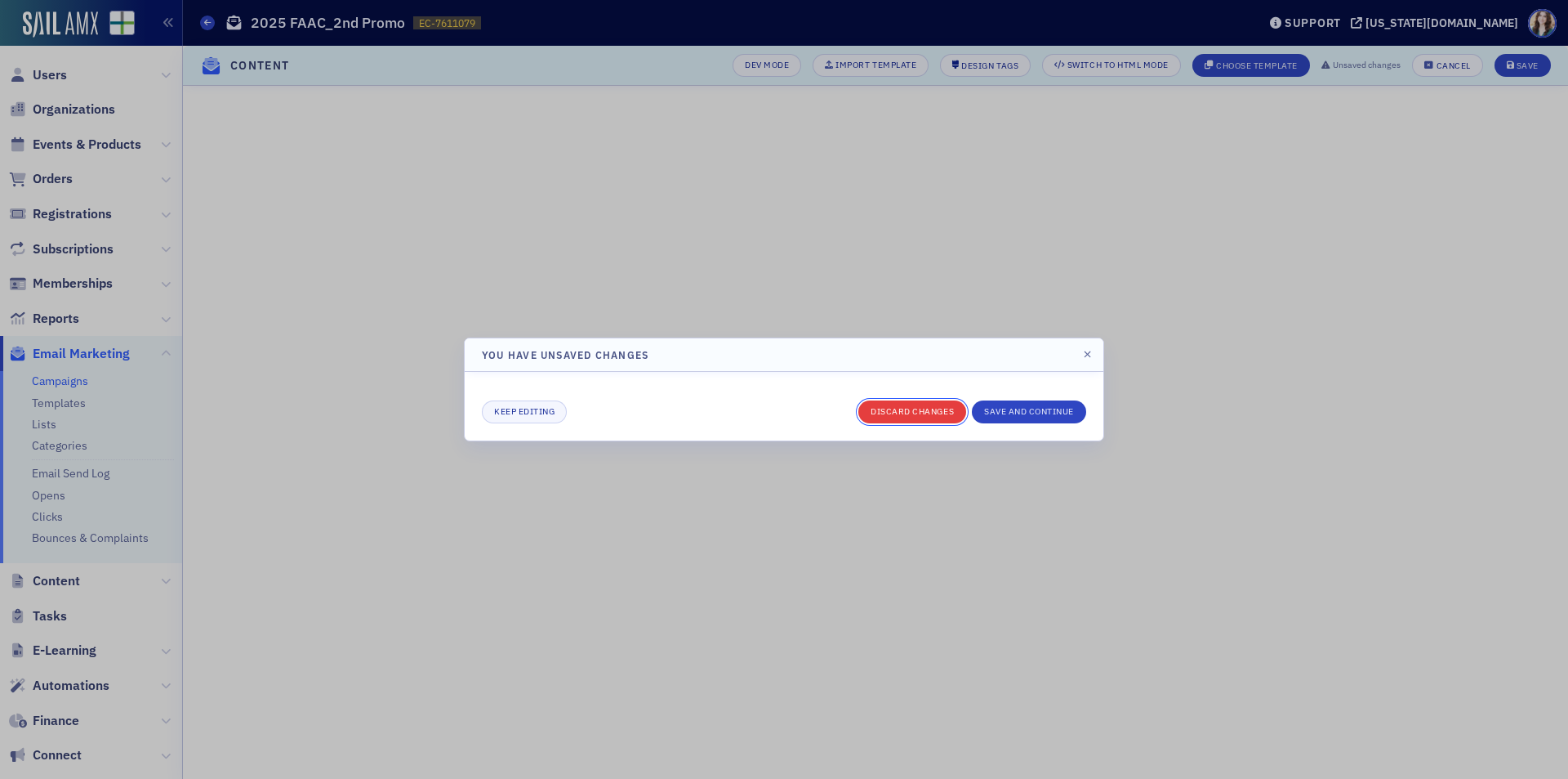
click at [927, 410] on button "Discard changes" at bounding box center [913, 411] width 108 height 23
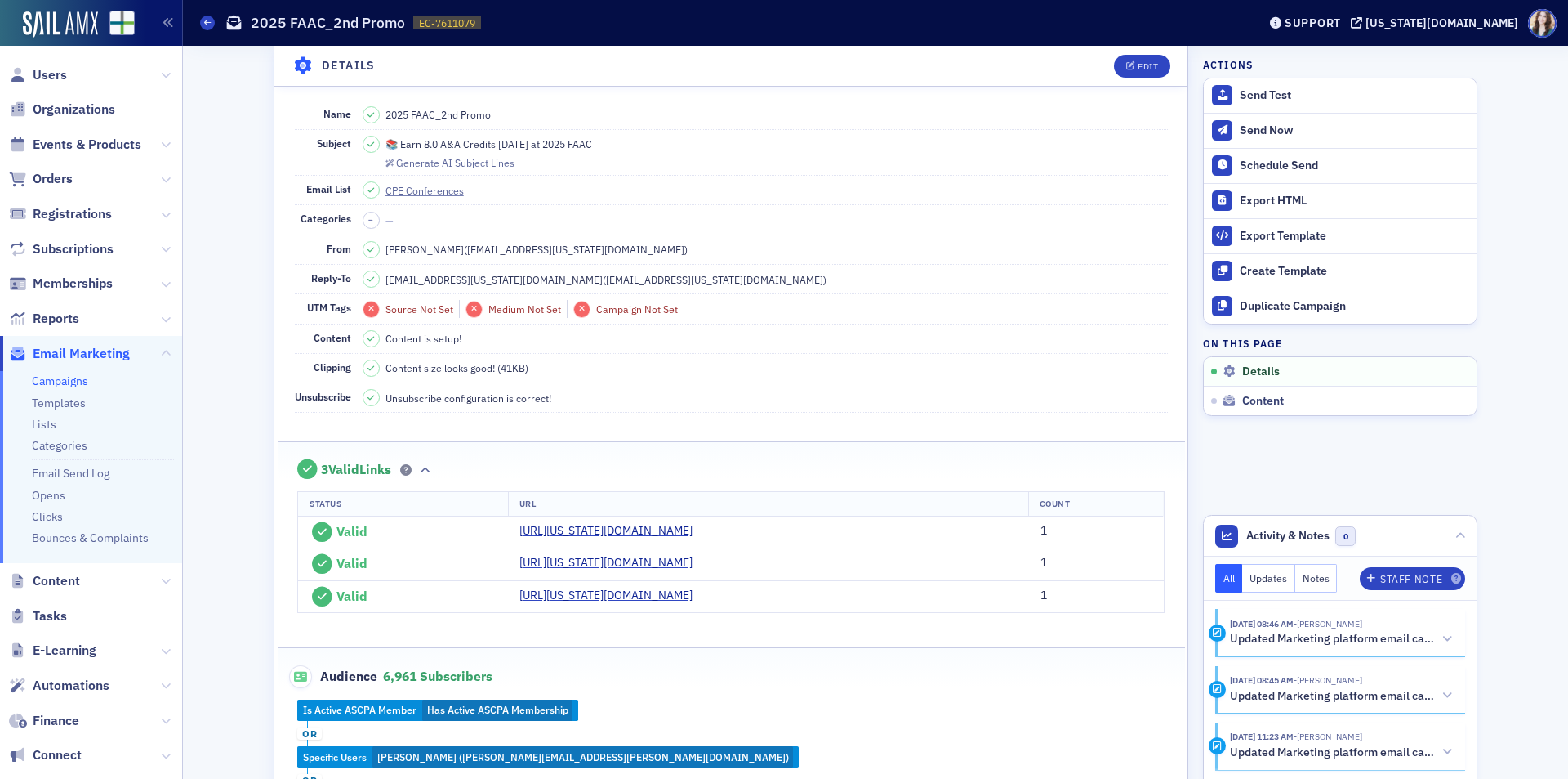
scroll to position [0, 0]
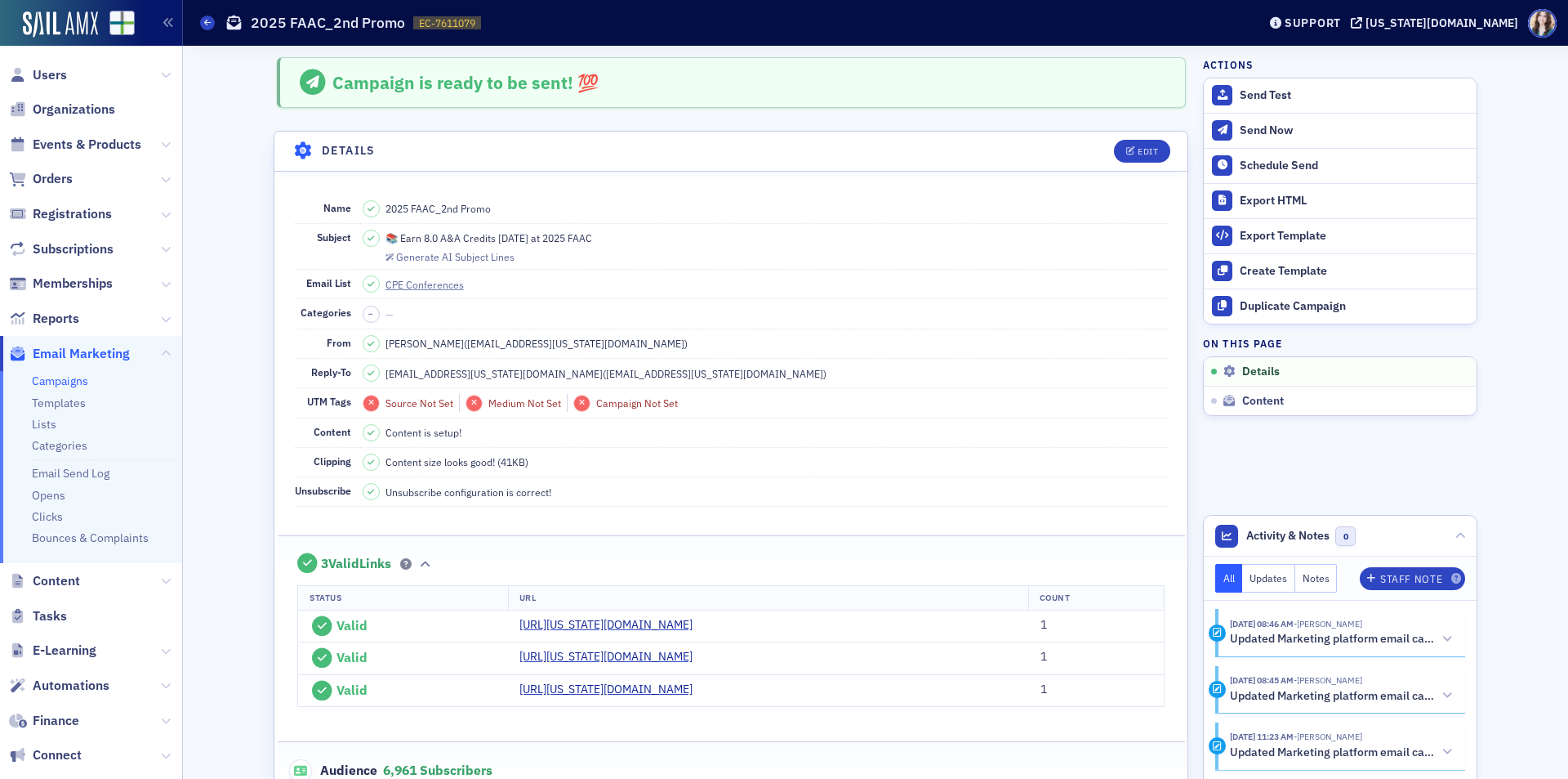
click at [740, 449] on dd "Content size looks good! (41KB)" at bounding box center [765, 462] width 805 height 28
click at [279, 88] on div "Campaign is ready to be sent! 💯" at bounding box center [731, 83] width 909 height 51
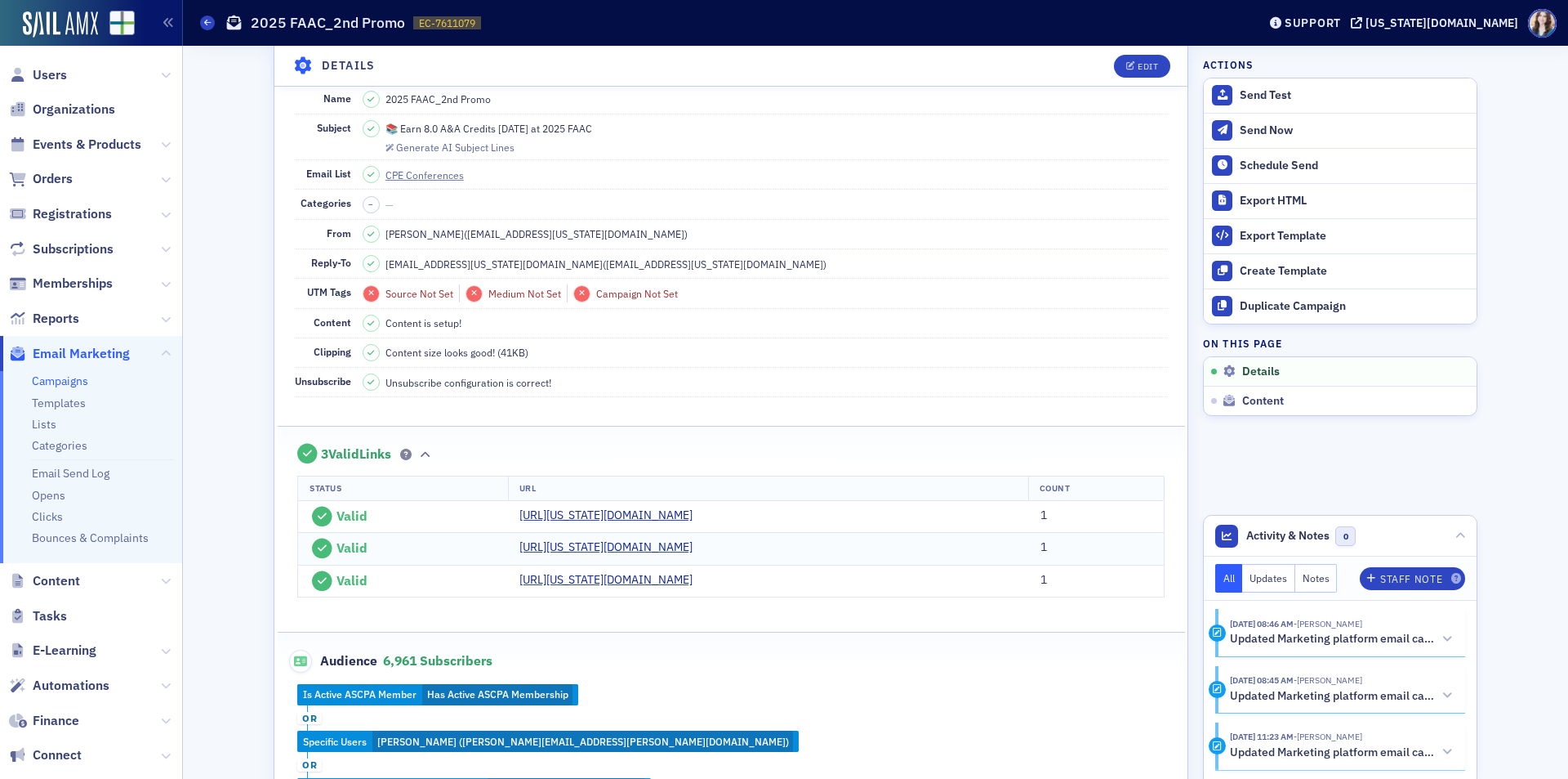
scroll to position [327, 0]
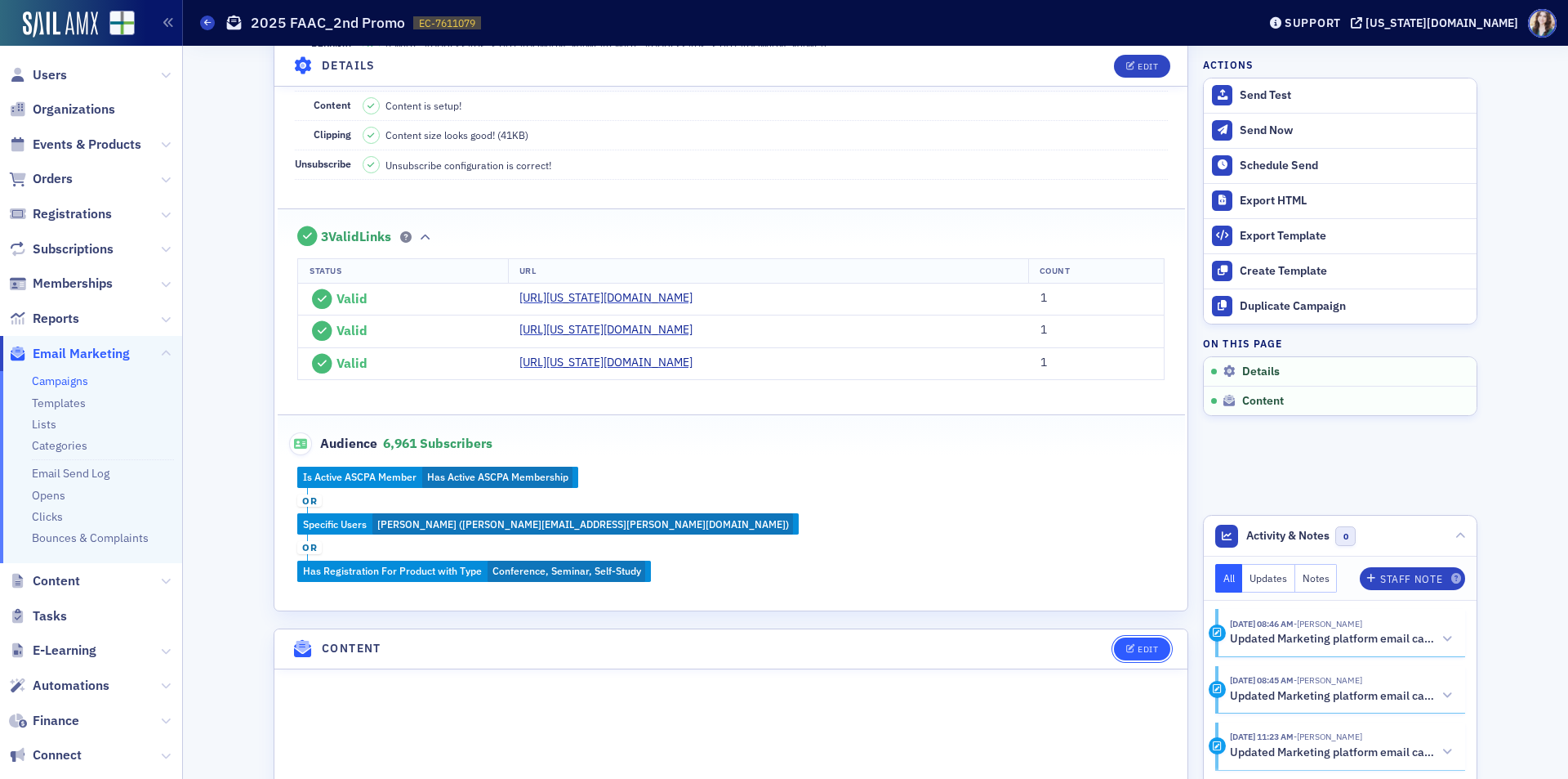
click at [1118, 653] on button "Edit" at bounding box center [1142, 649] width 57 height 23
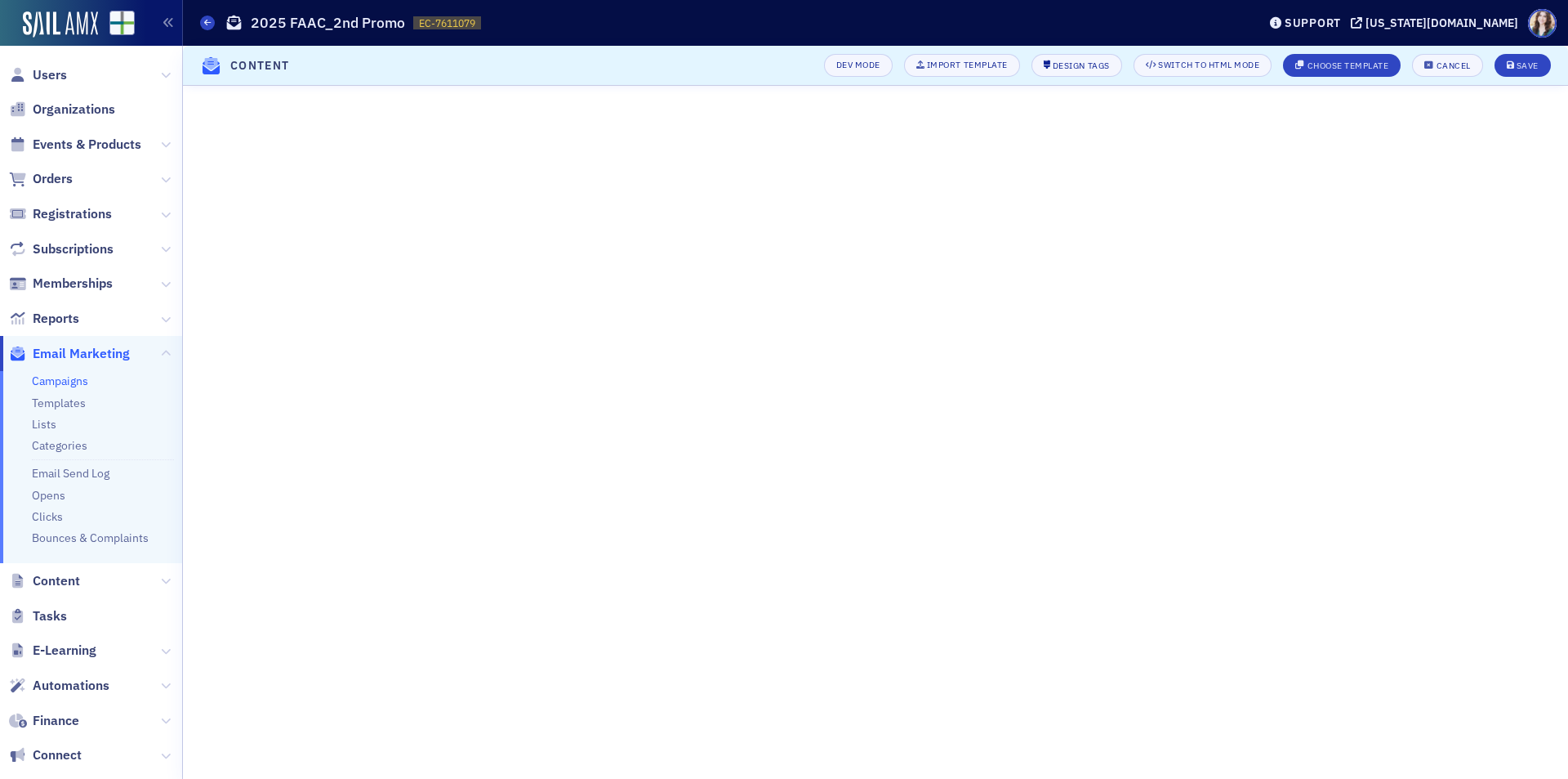
scroll to position [188, 0]
click at [1449, 68] on div "Cancel" at bounding box center [1454, 66] width 35 height 9
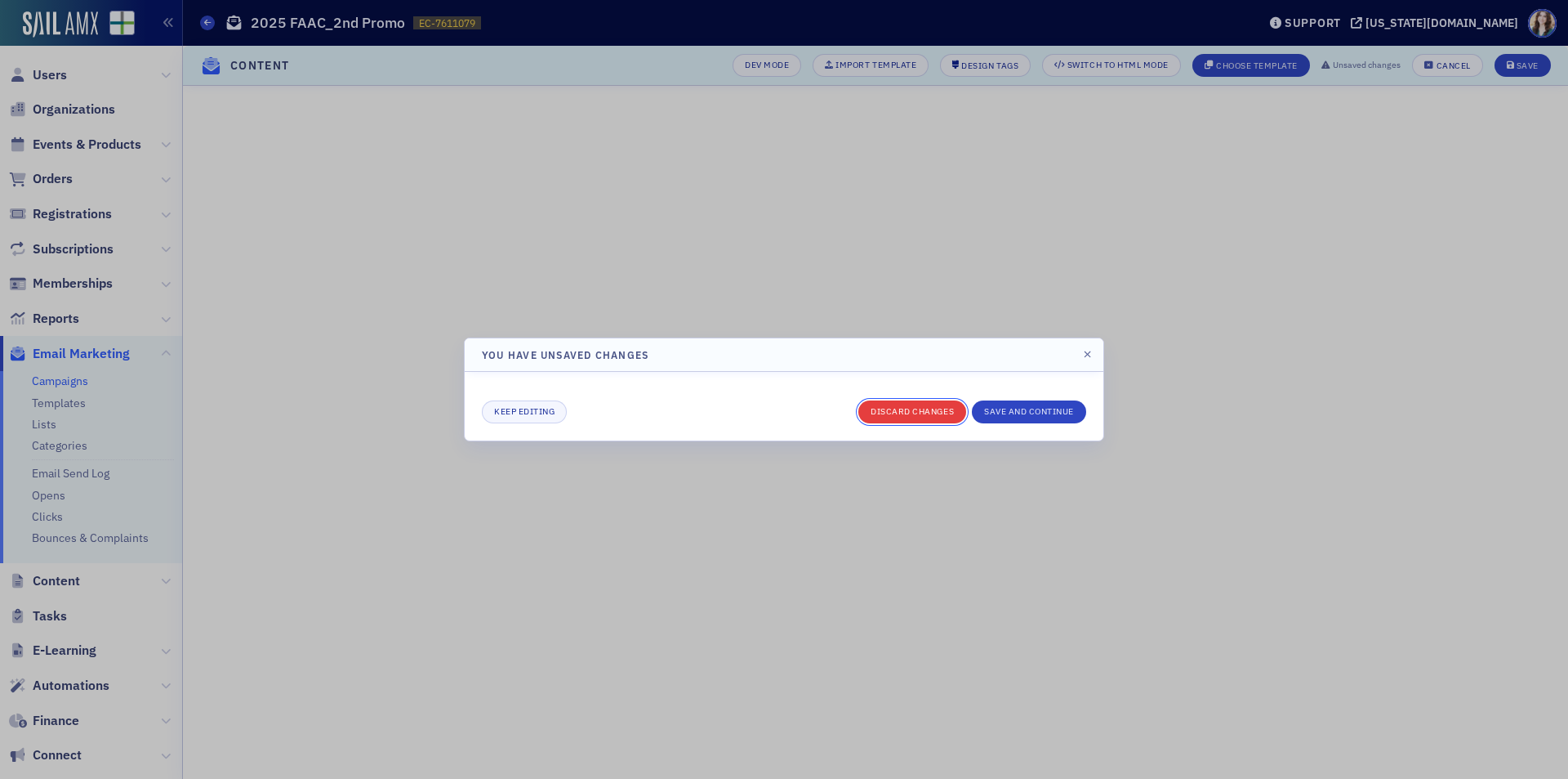
click at [867, 407] on button "Discard changes" at bounding box center [913, 411] width 108 height 23
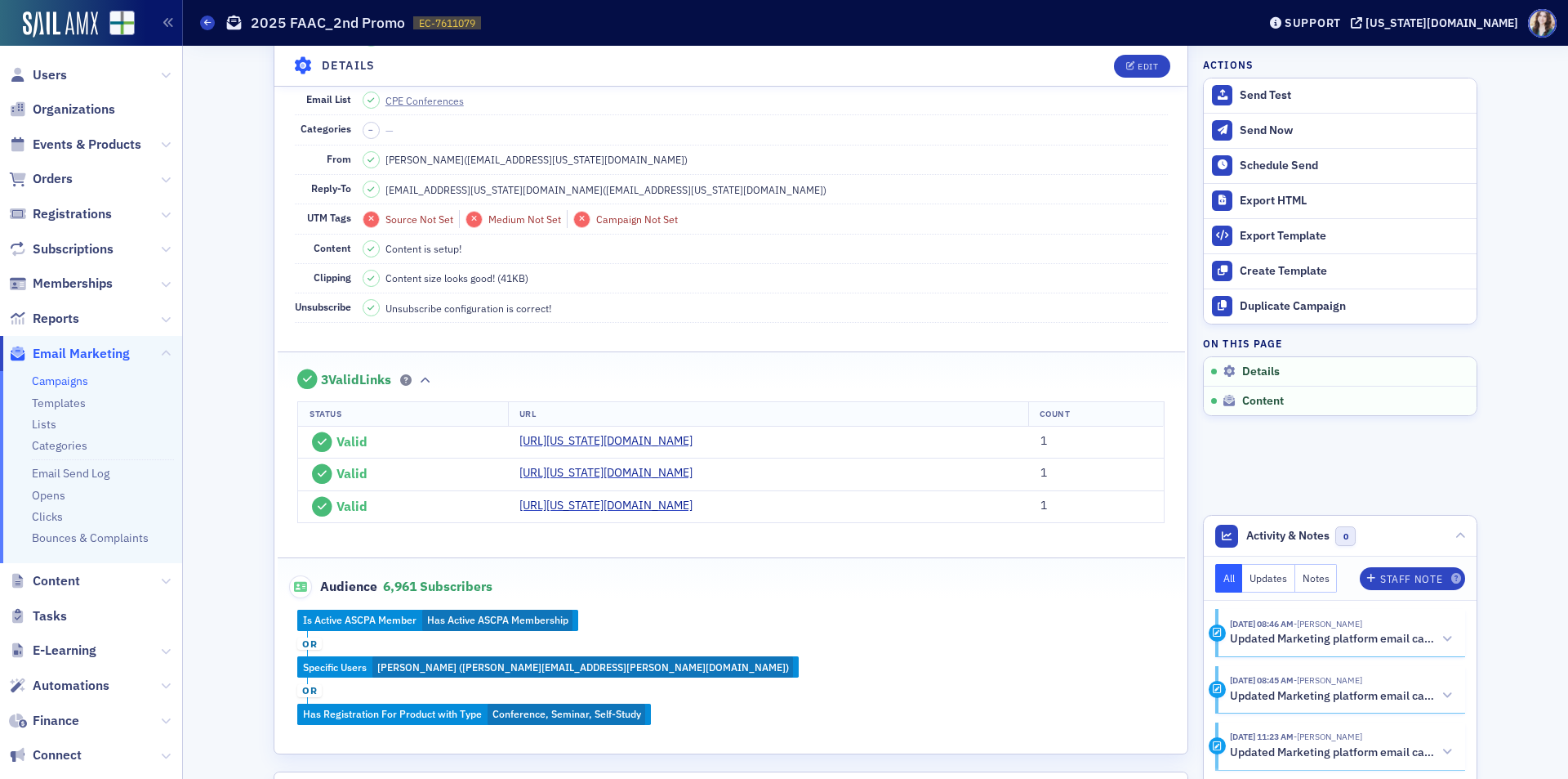
scroll to position [180, 0]
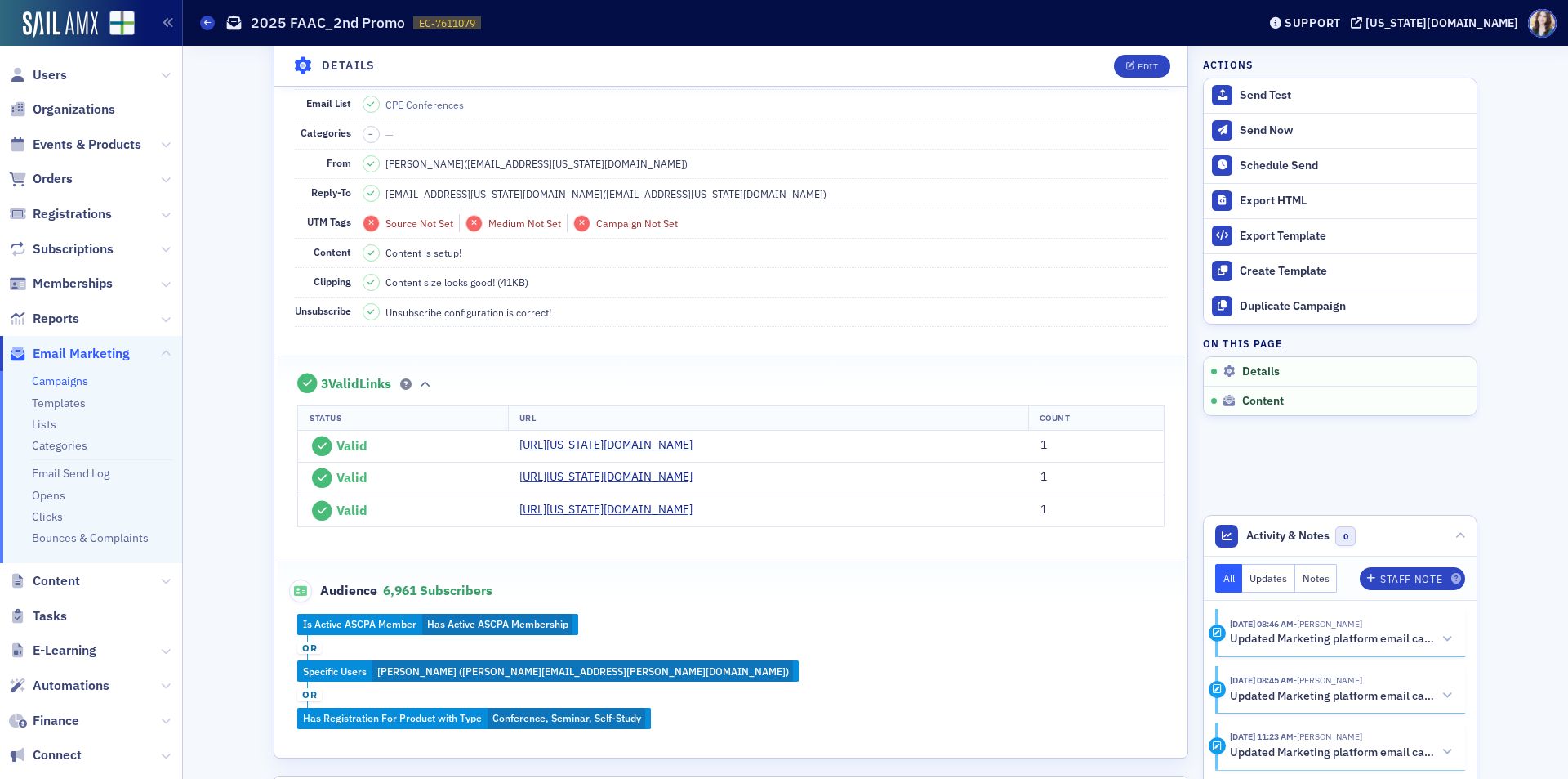
click at [812, 32] on div "Campaigns 2025 FAAC_2nd Promo EC-7611079 7611079" at bounding box center [717, 23] width 1033 height 31
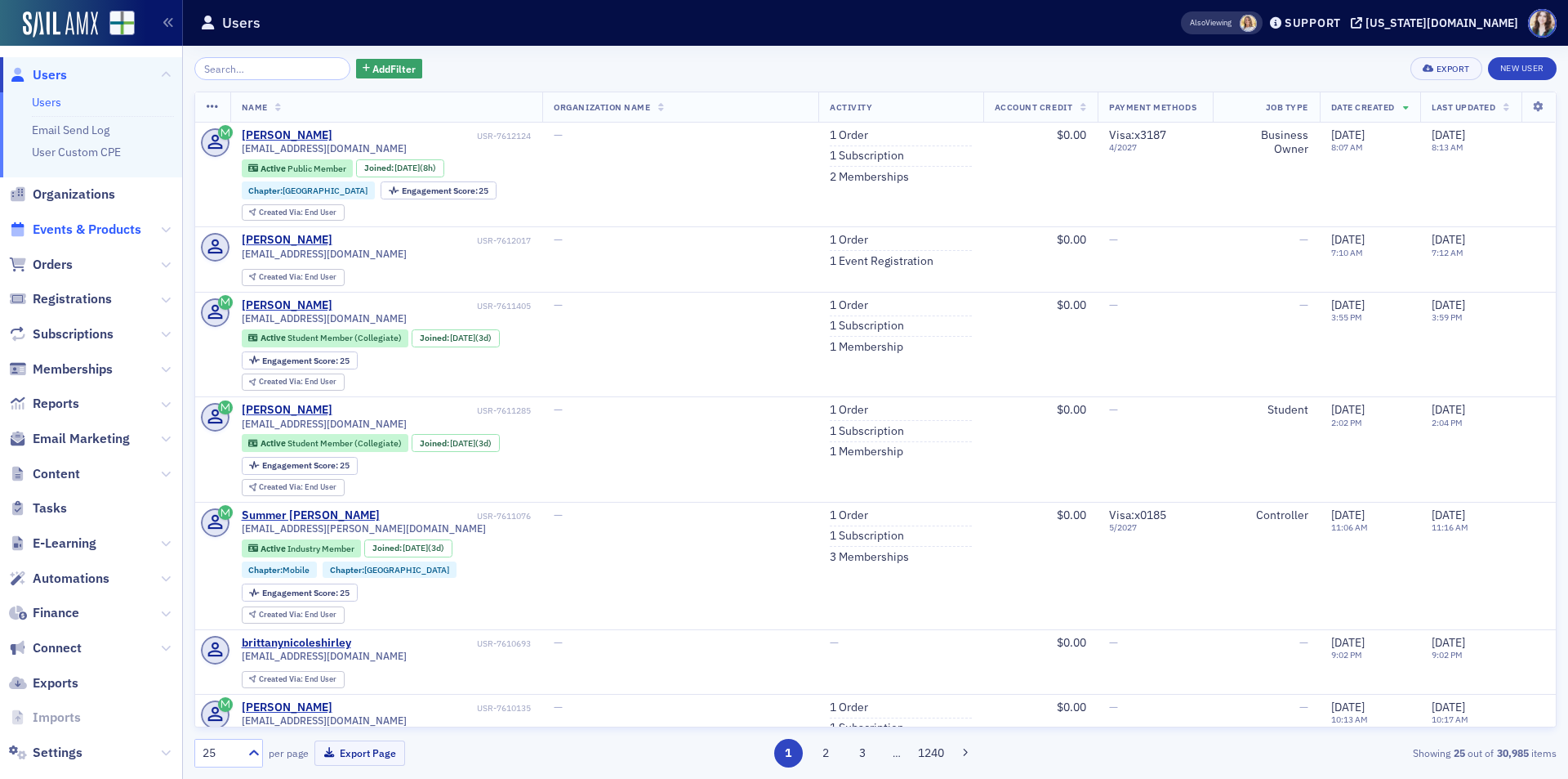
click at [36, 221] on span "Events & Products" at bounding box center [87, 230] width 108 height 18
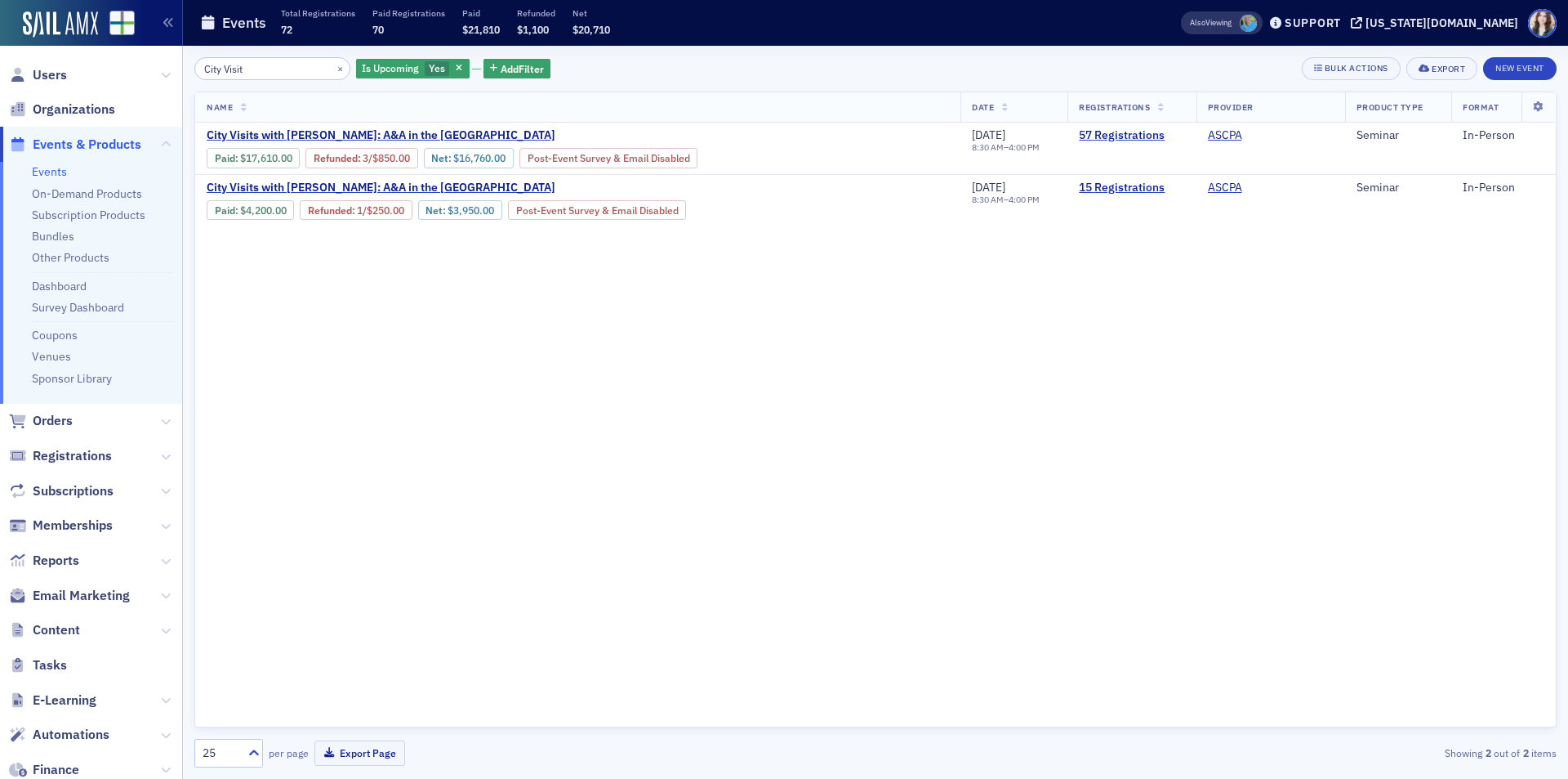
type input "City Visit"
click at [711, 62] on div "City Visit × Is Upcoming Yes Add Filter Bulk Actions Export New Event" at bounding box center [875, 68] width 1363 height 23
click at [1119, 58] on div "City Visit × Is Upcoming Yes Add Filter Bulk Actions Export New Event" at bounding box center [875, 68] width 1363 height 23
click at [1088, 70] on div "City Visit × Is Upcoming Yes Add Filter Bulk Actions Export New Event" at bounding box center [875, 68] width 1363 height 23
click at [655, 58] on div "City Visit × Is Upcoming Yes Add Filter Bulk Actions Export New Event" at bounding box center [875, 68] width 1363 height 23
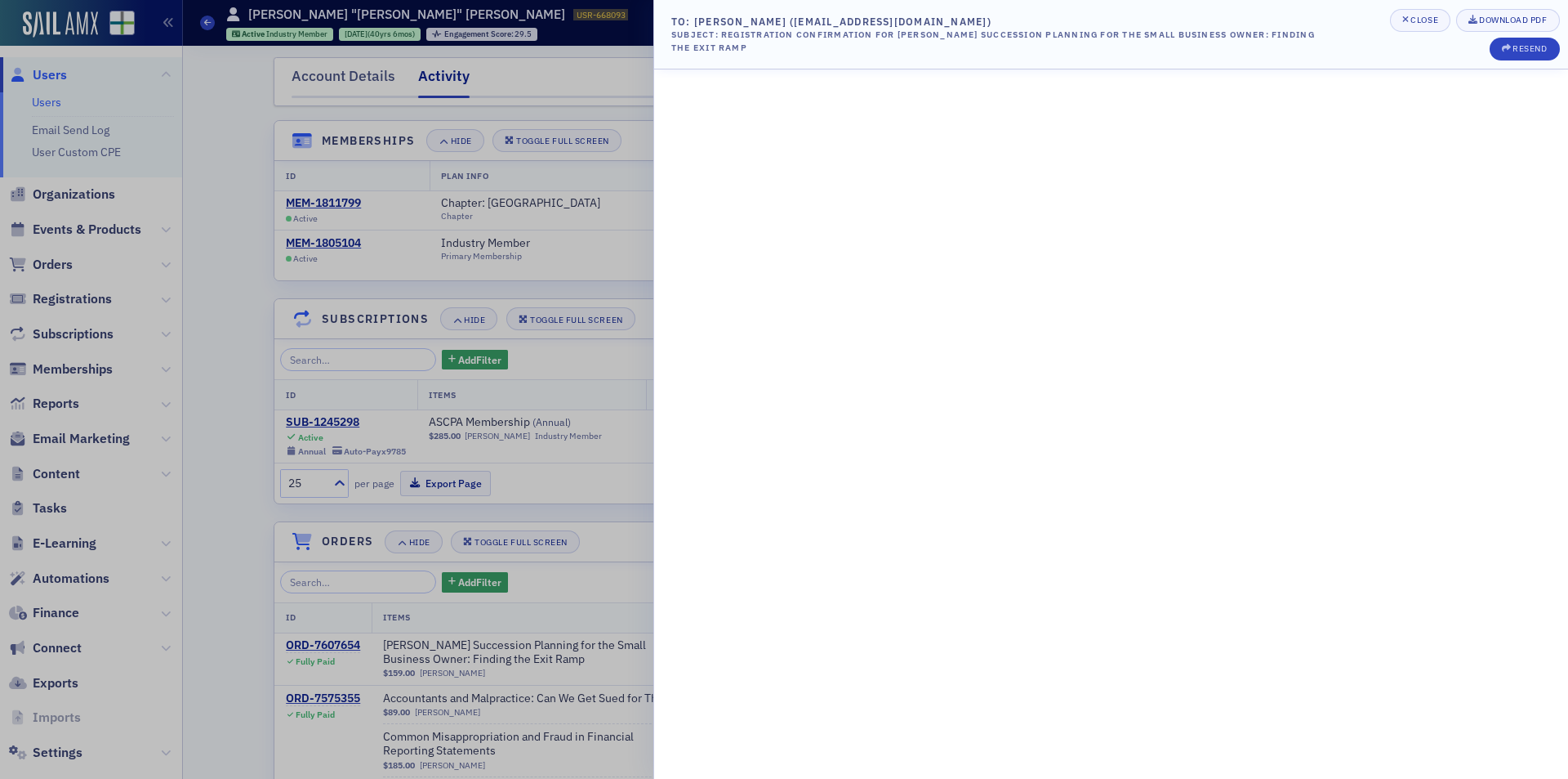
scroll to position [1717, 0]
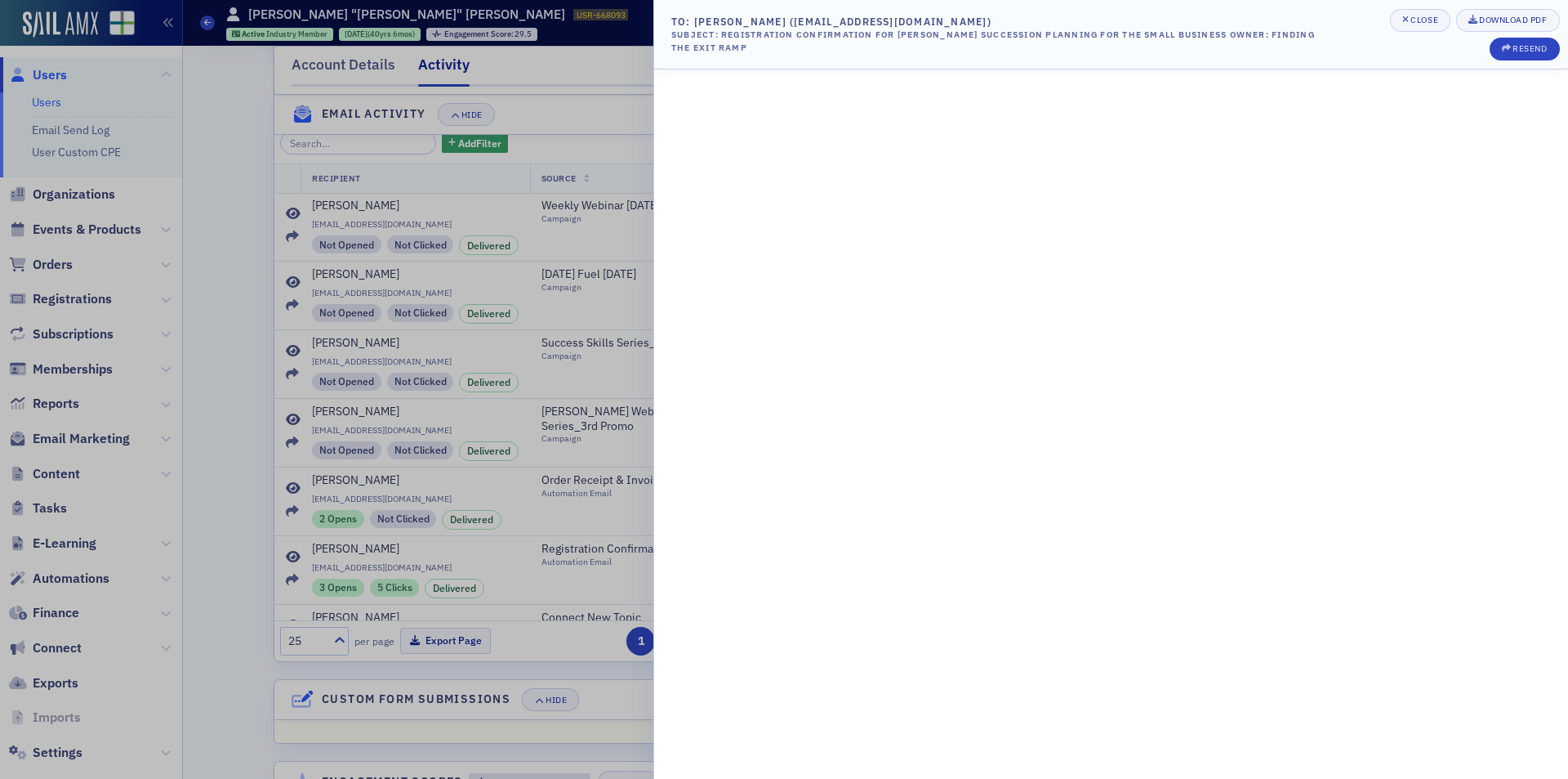
click at [217, 130] on div at bounding box center [784, 390] width 1568 height 779
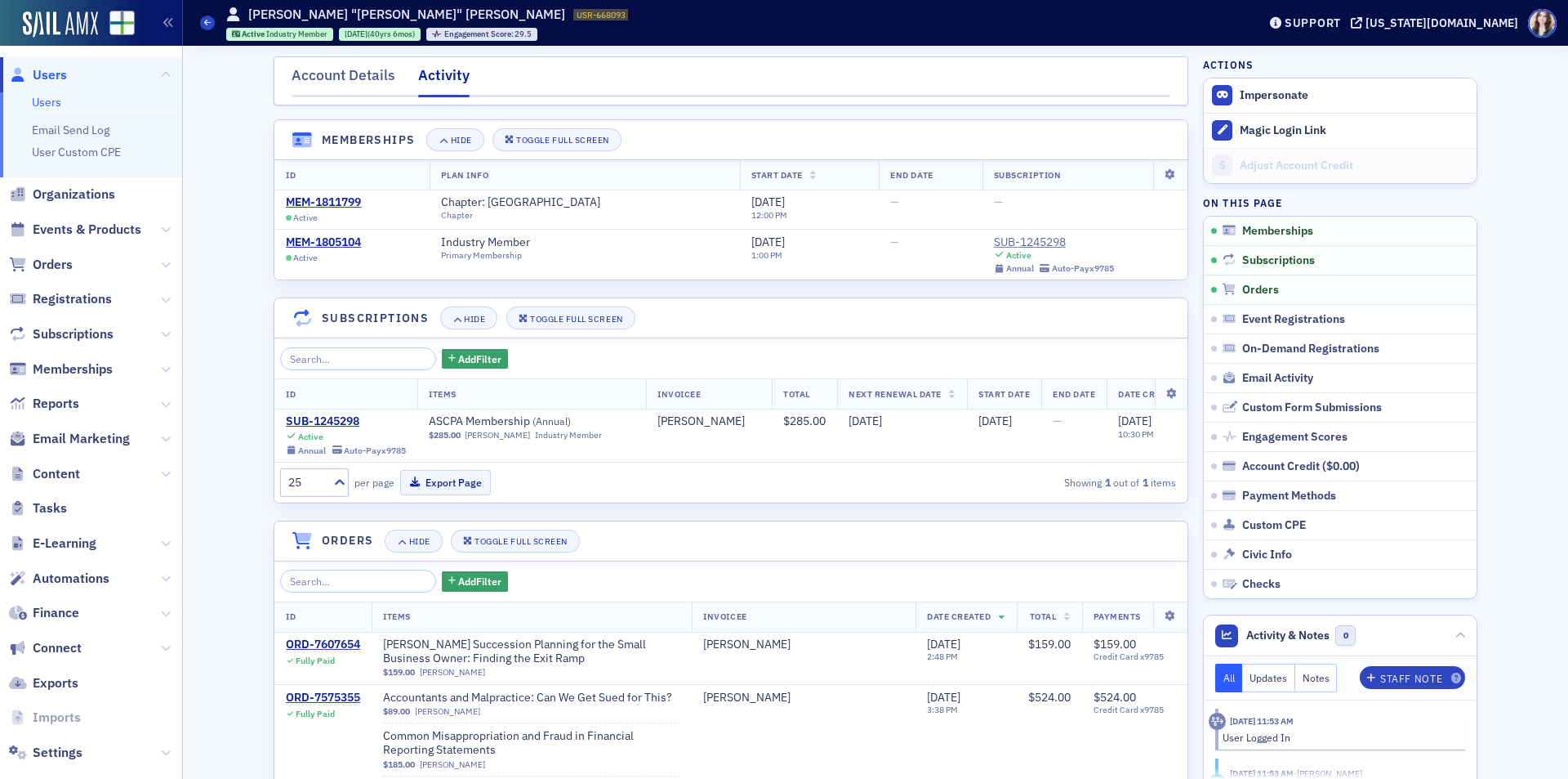
scroll to position [0, 0]
